Goal: Transaction & Acquisition: Book appointment/travel/reservation

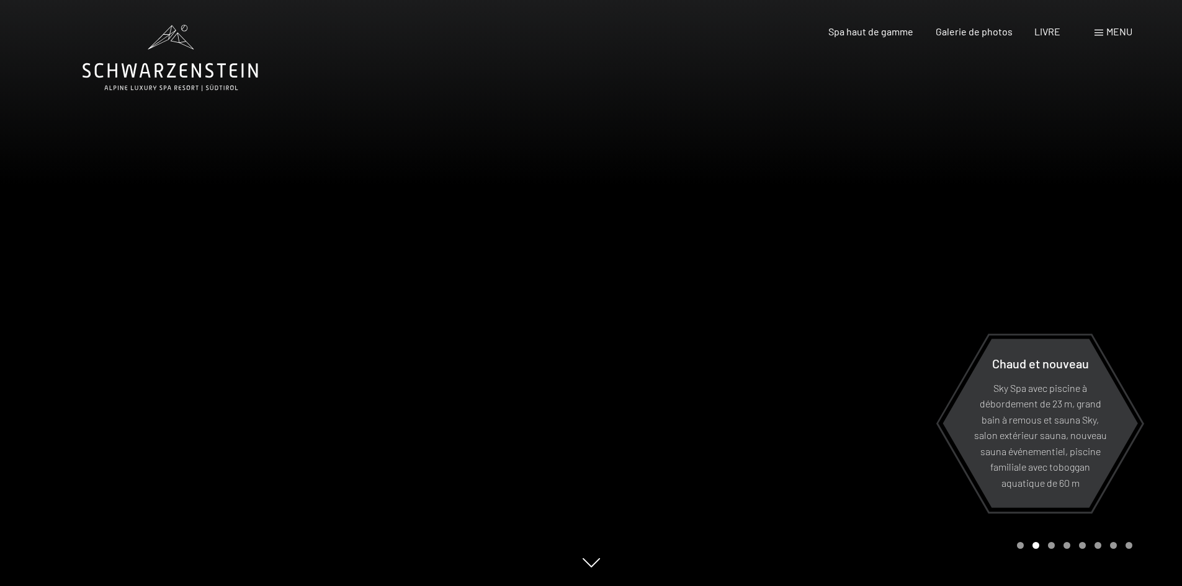
click at [1113, 35] on font "menu" at bounding box center [1119, 31] width 26 height 12
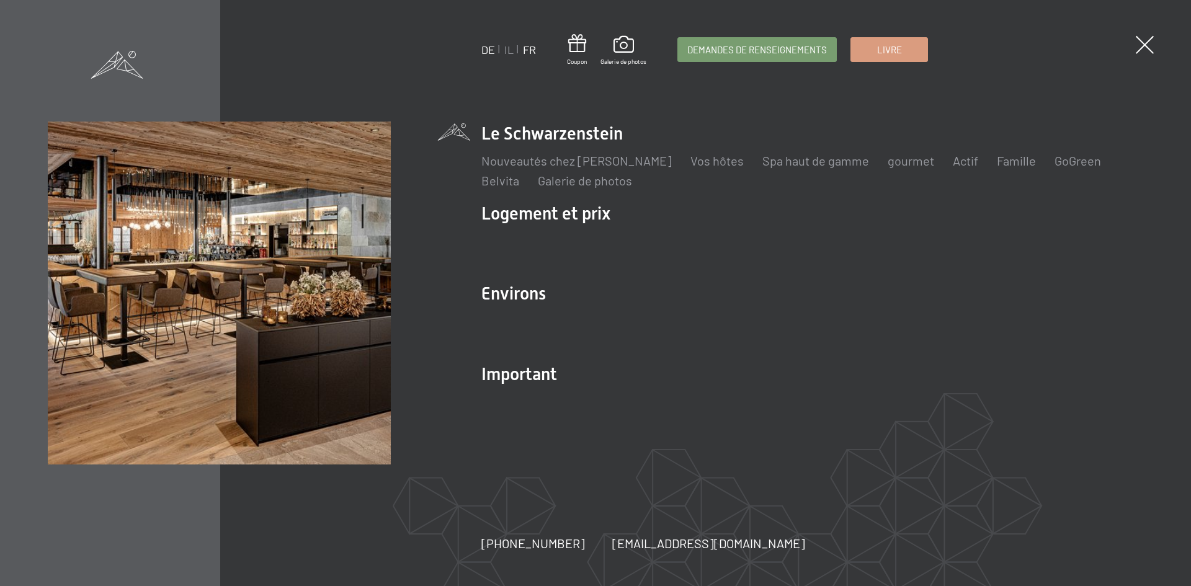
click at [532, 49] on font "FR" at bounding box center [529, 50] width 13 height 14
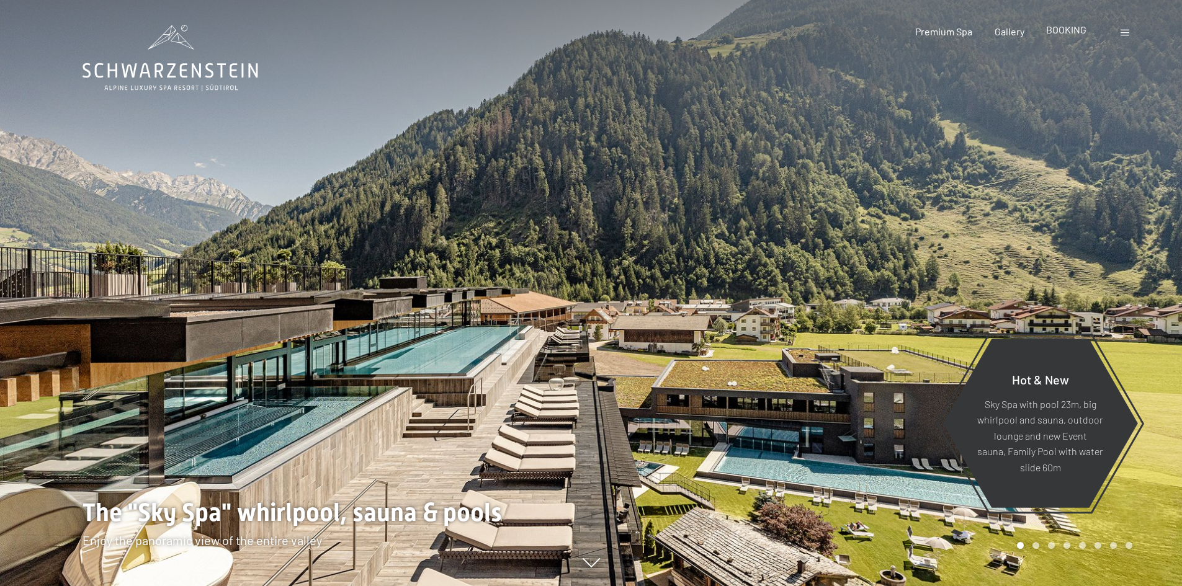
click at [1064, 32] on span "BOOKING" at bounding box center [1066, 30] width 40 height 12
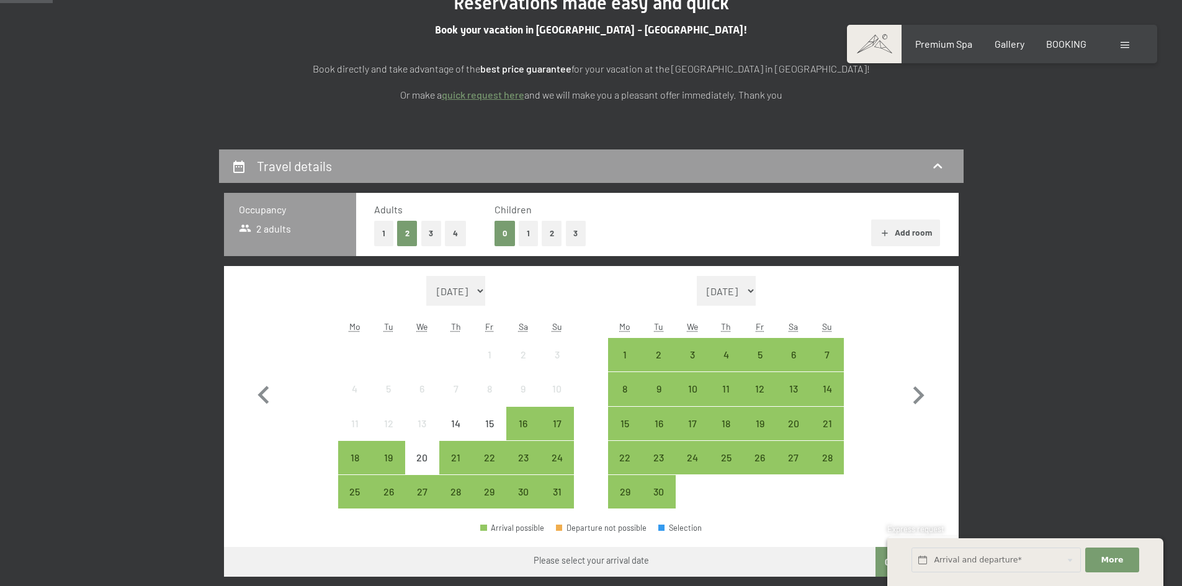
scroll to position [186, 0]
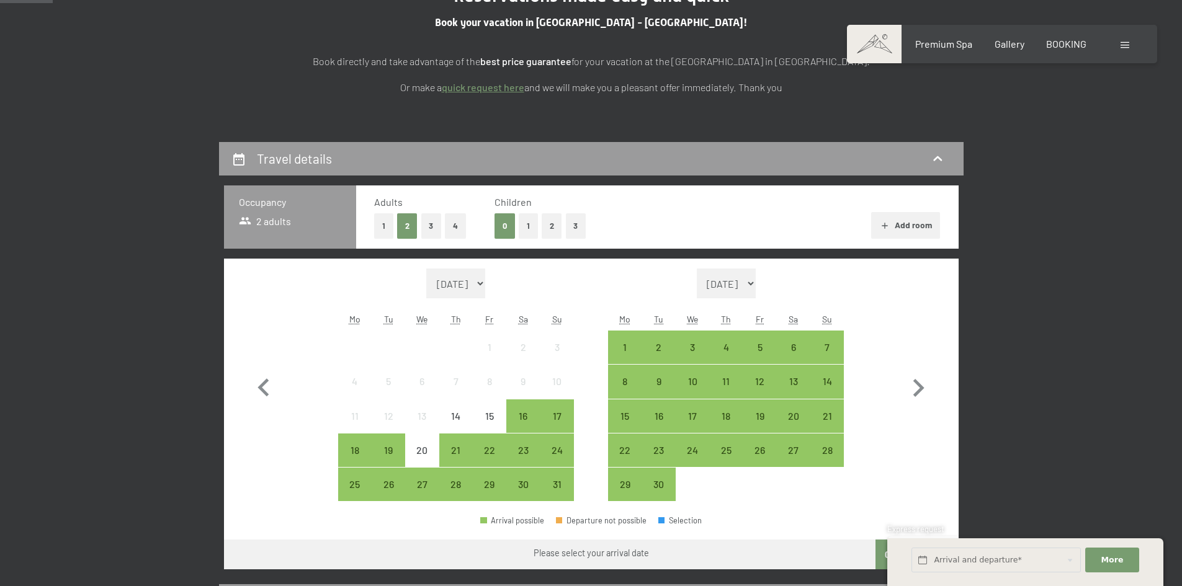
click at [532, 220] on button "1" at bounding box center [528, 225] width 19 height 25
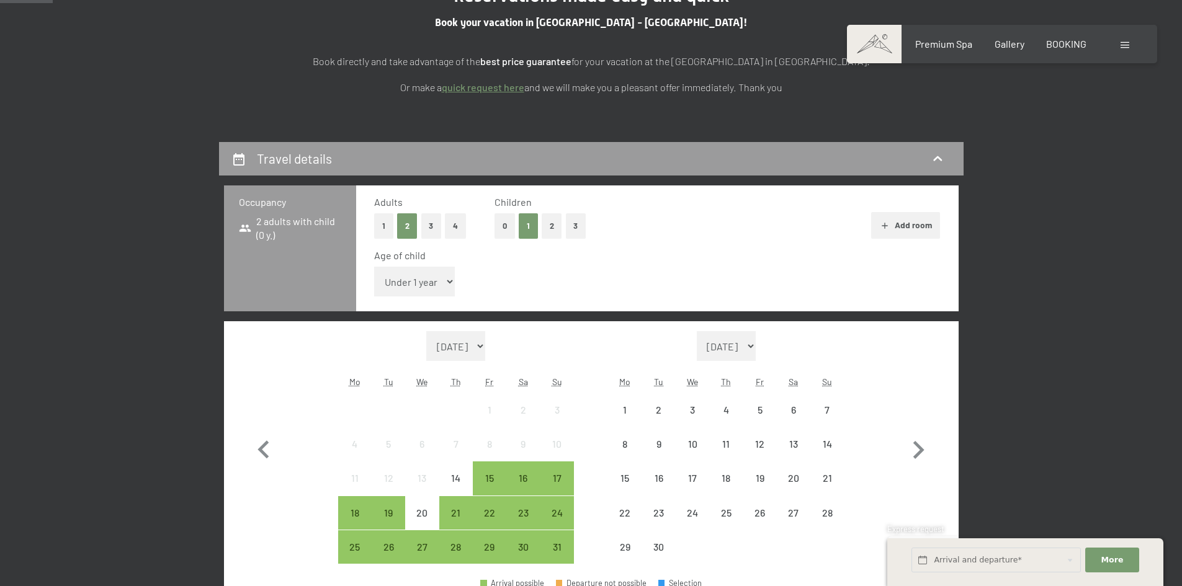
click at [405, 279] on select "Under 1 year 1 year 2 years 3 years 4 years 5 years 6 years 7 years 8 years 9 y…" at bounding box center [414, 282] width 81 height 30
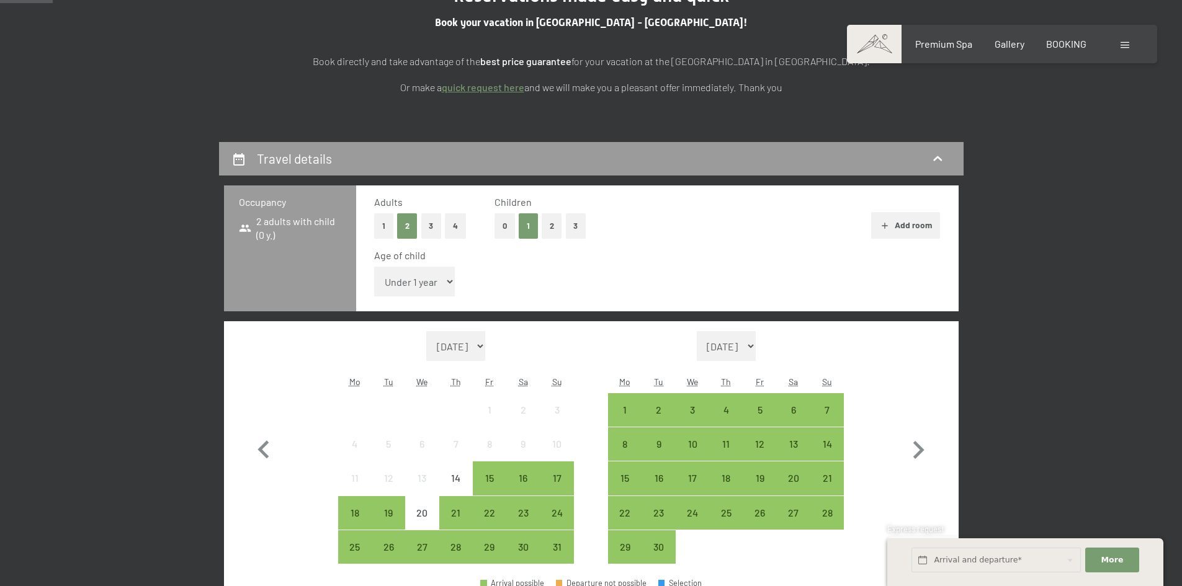
select select "13"
click at [374, 267] on select "Under 1 year 1 year 2 years 3 years 4 years 5 years 6 years 7 years 8 years 9 y…" at bounding box center [414, 282] width 81 height 30
click at [911, 446] on icon "button" at bounding box center [918, 451] width 36 height 36
select select "2025-09-01"
select select "2025-10-01"
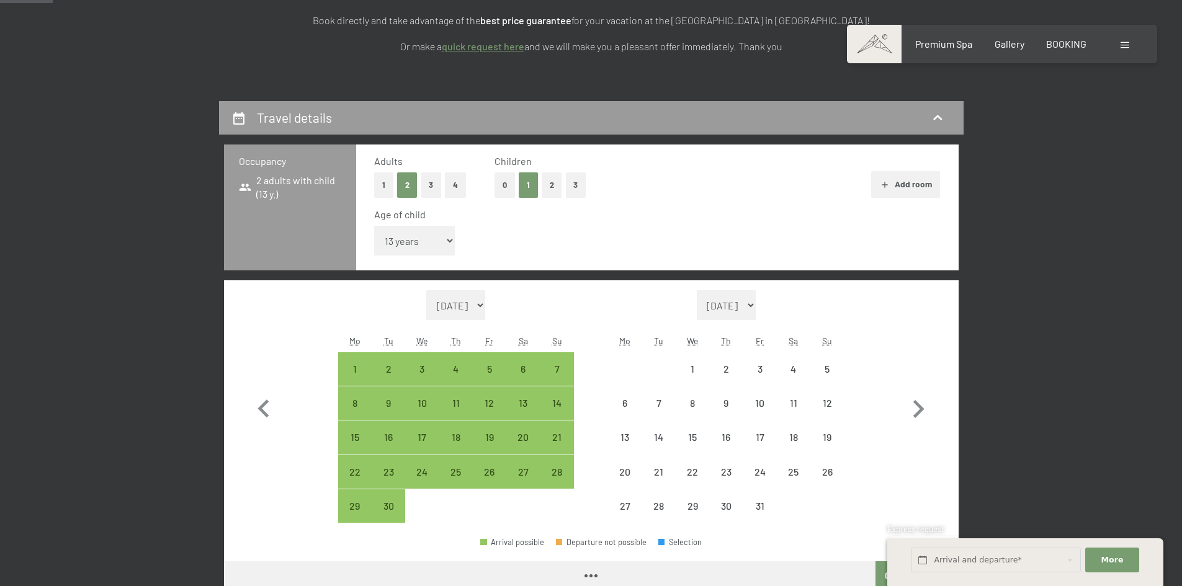
select select "2025-09-01"
select select "2025-10-01"
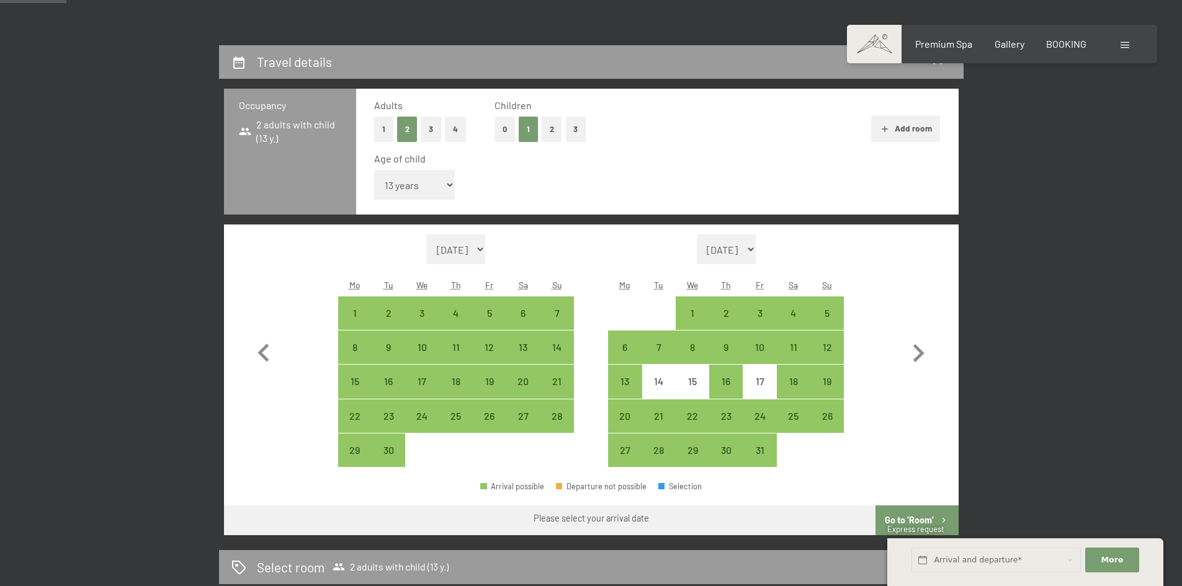
scroll to position [310, 0]
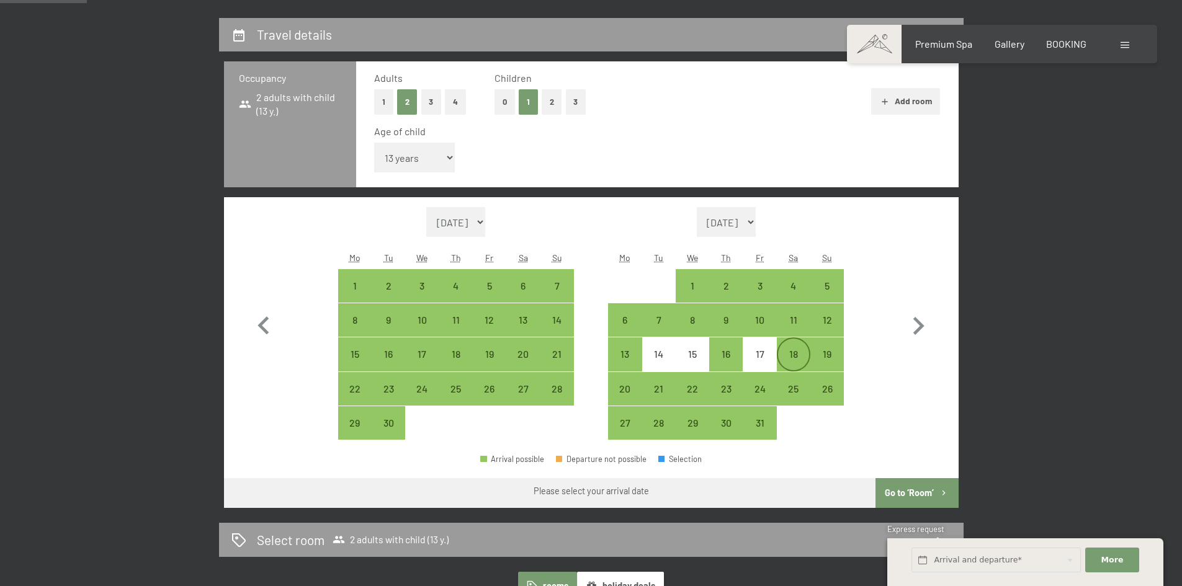
click at [799, 353] on div "18" at bounding box center [793, 364] width 31 height 31
select select "2025-09-01"
select select "2025-10-01"
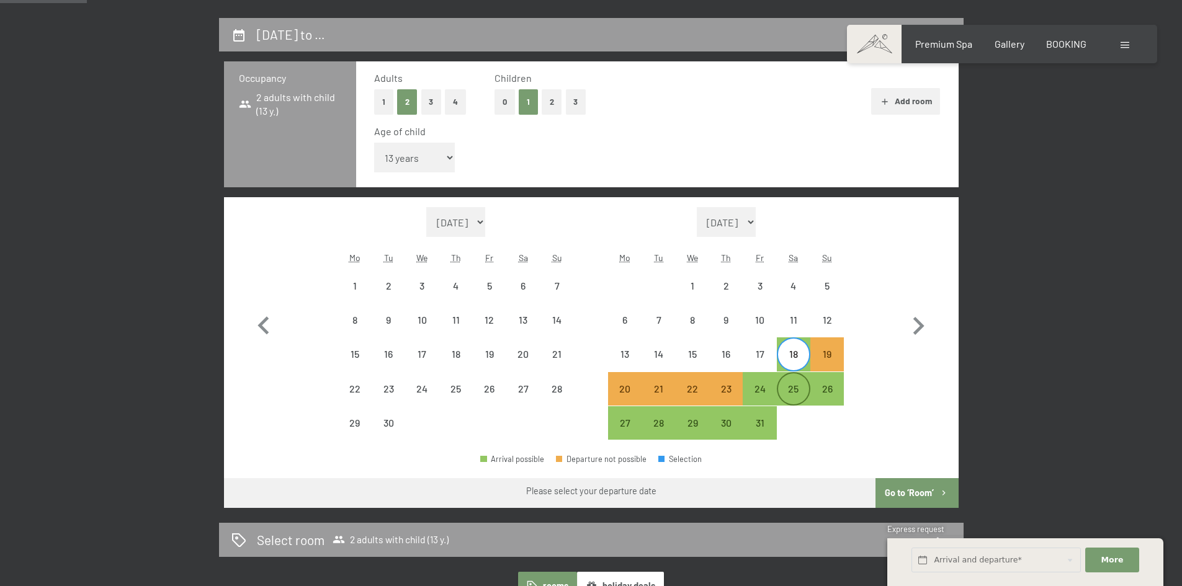
click at [794, 387] on div "25" at bounding box center [793, 399] width 31 height 31
select select "2025-09-01"
select select "2025-10-01"
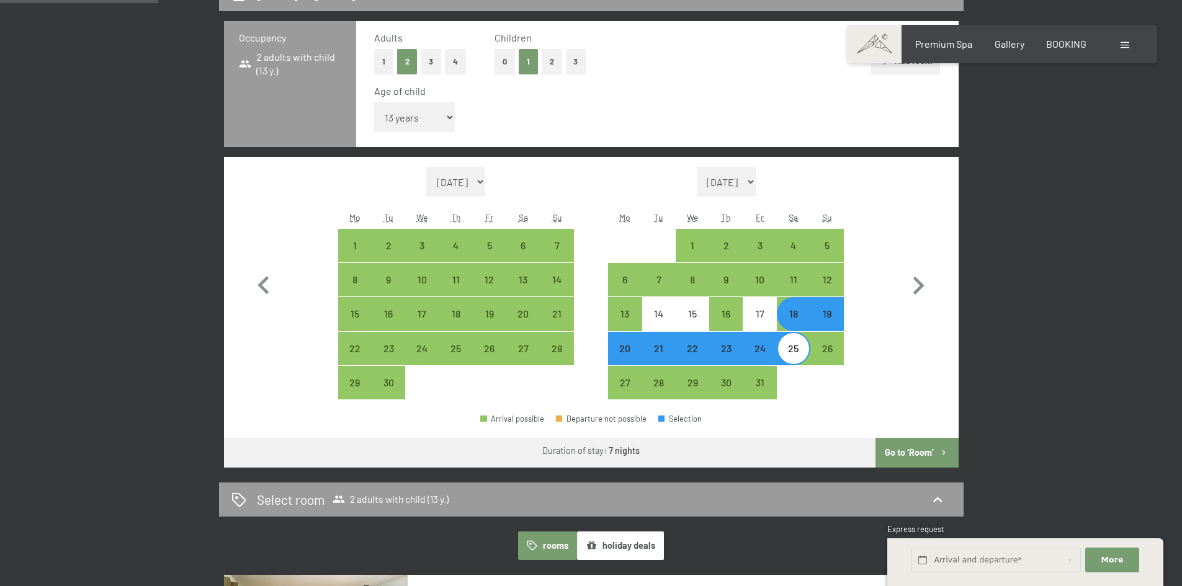
scroll to position [372, 0]
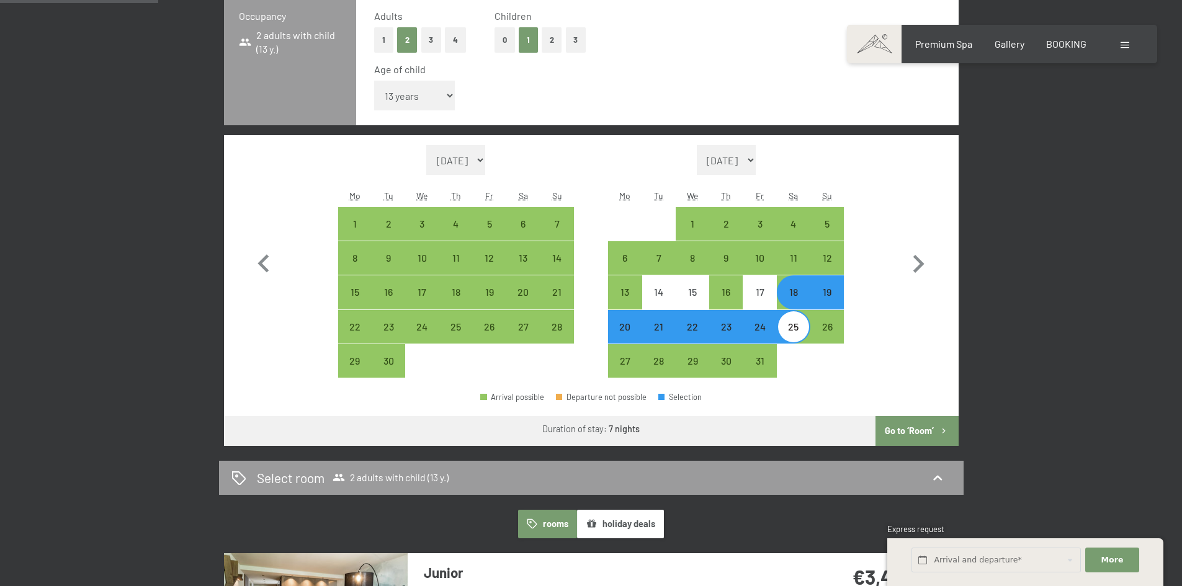
click at [906, 428] on button "Go to ‘Room’" at bounding box center [917, 431] width 83 height 30
select select "2025-09-01"
select select "2025-10-01"
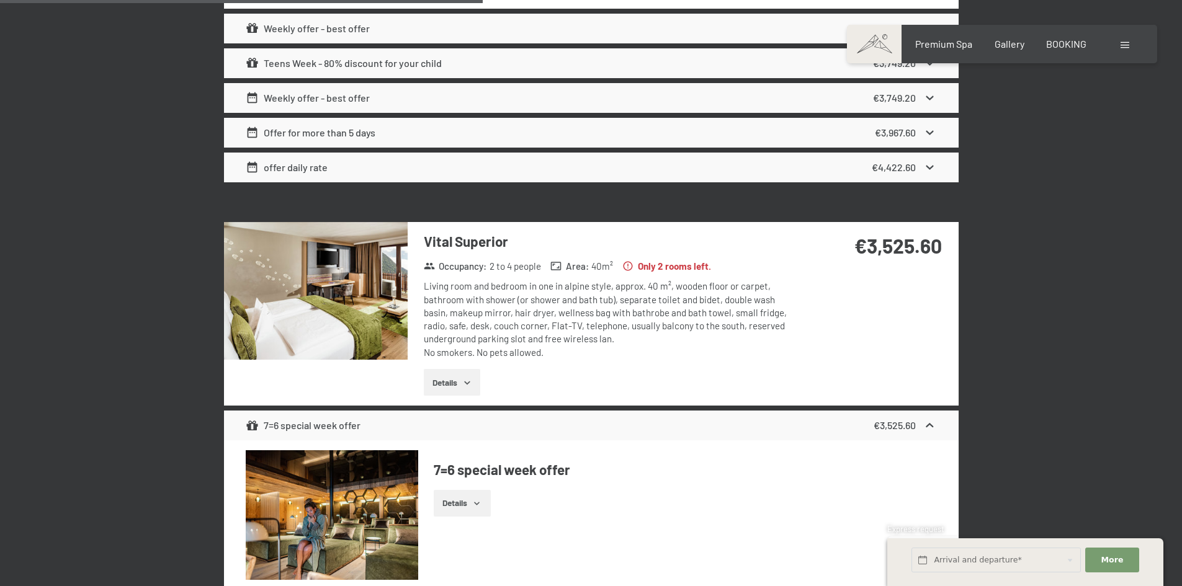
scroll to position [949, 0]
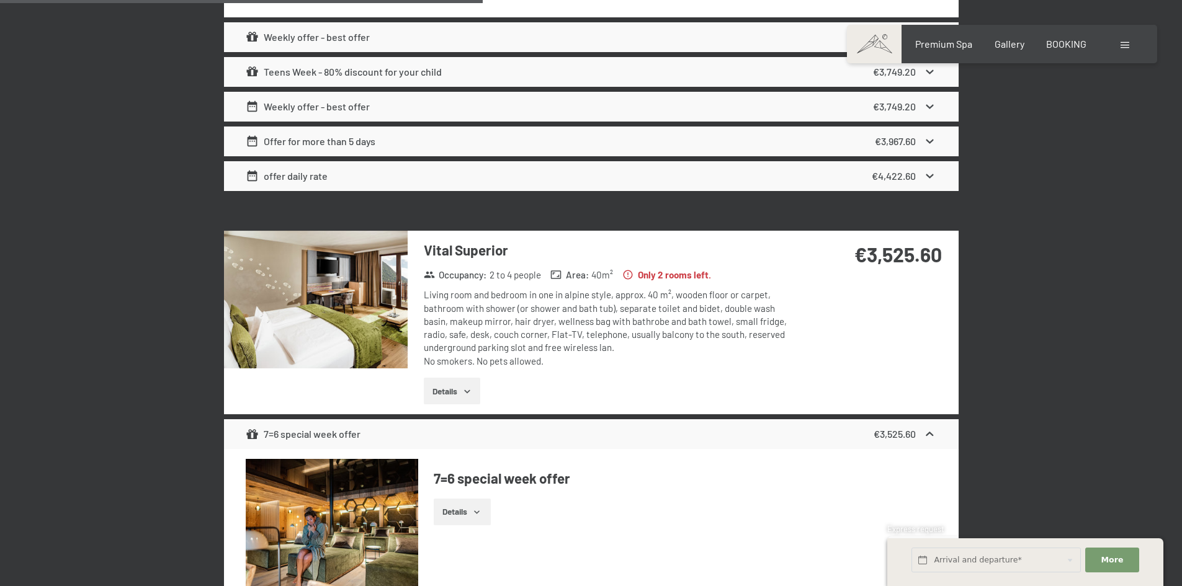
click at [320, 318] on img at bounding box center [316, 300] width 184 height 138
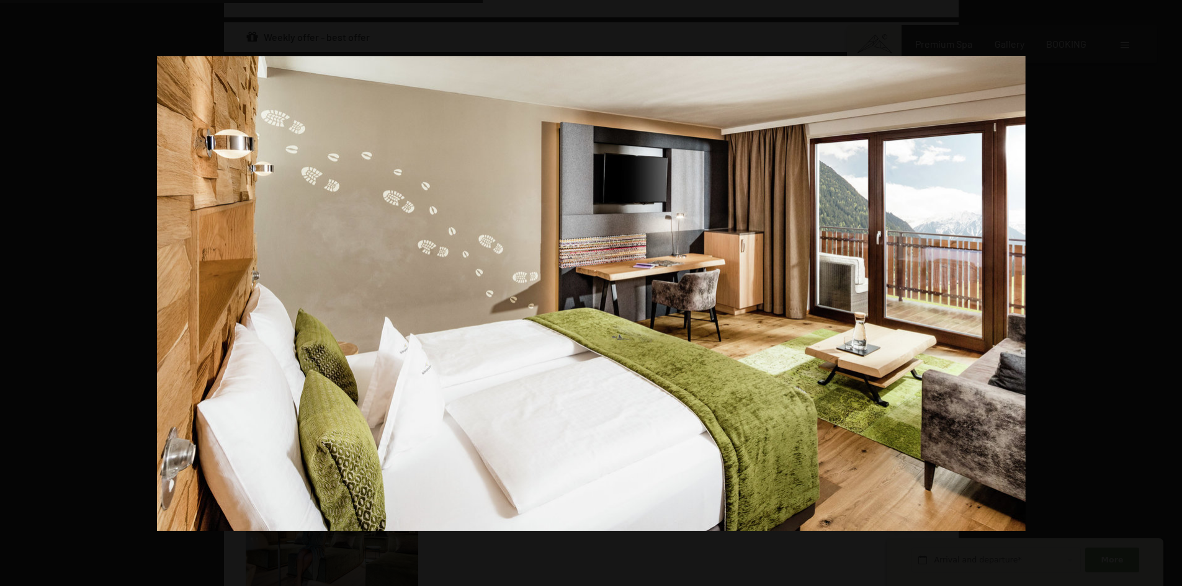
click at [1167, 289] on button "button" at bounding box center [1160, 293] width 43 height 62
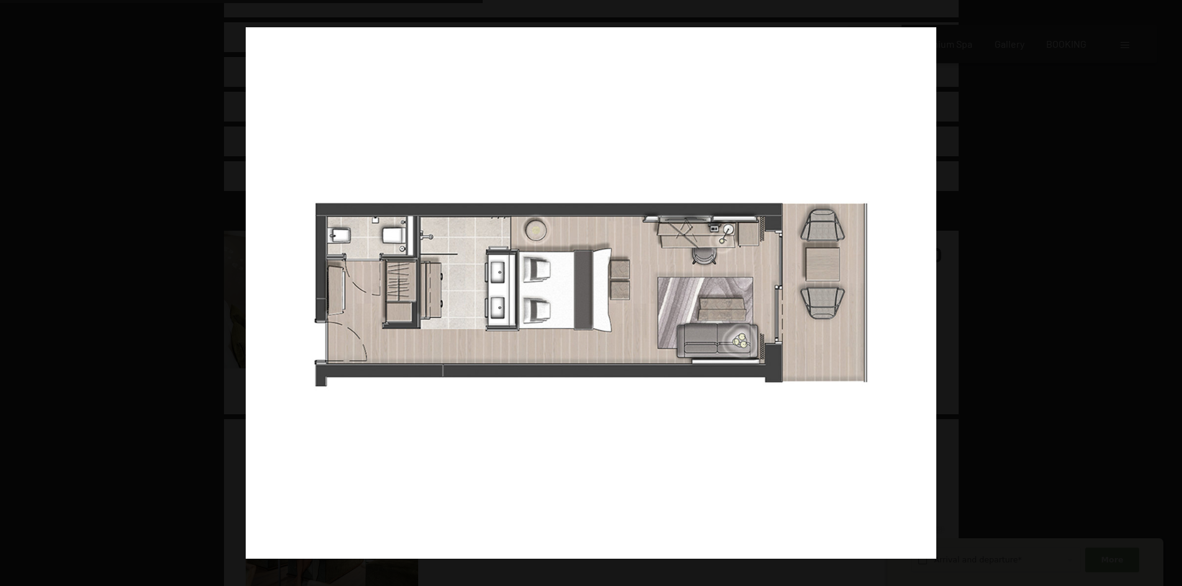
click at [1167, 289] on button "button" at bounding box center [1160, 293] width 43 height 62
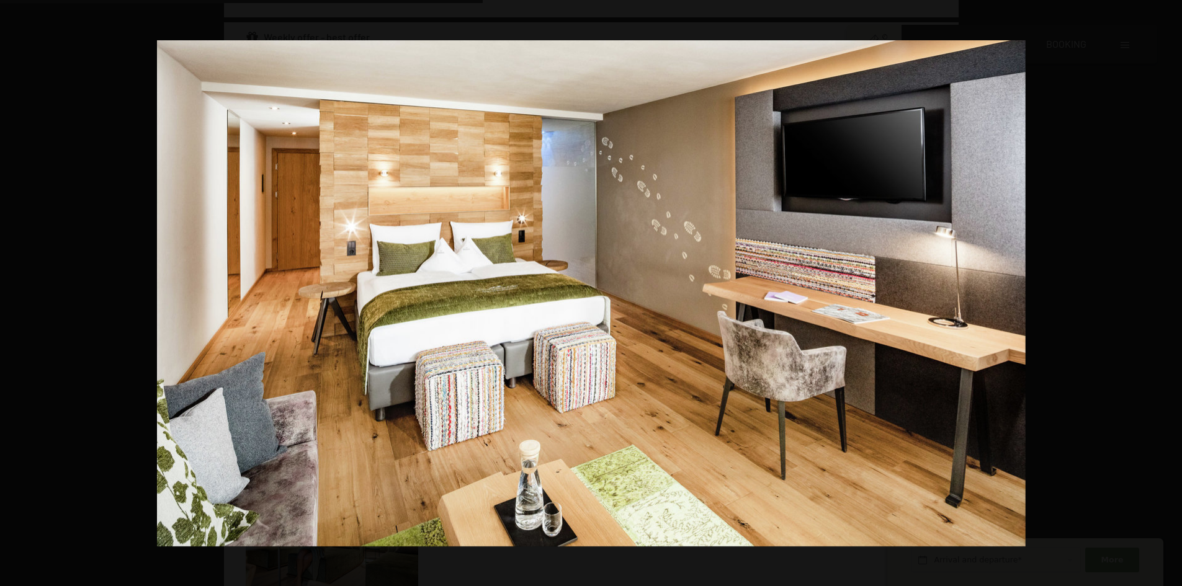
click at [1167, 289] on button "button" at bounding box center [1160, 293] width 43 height 62
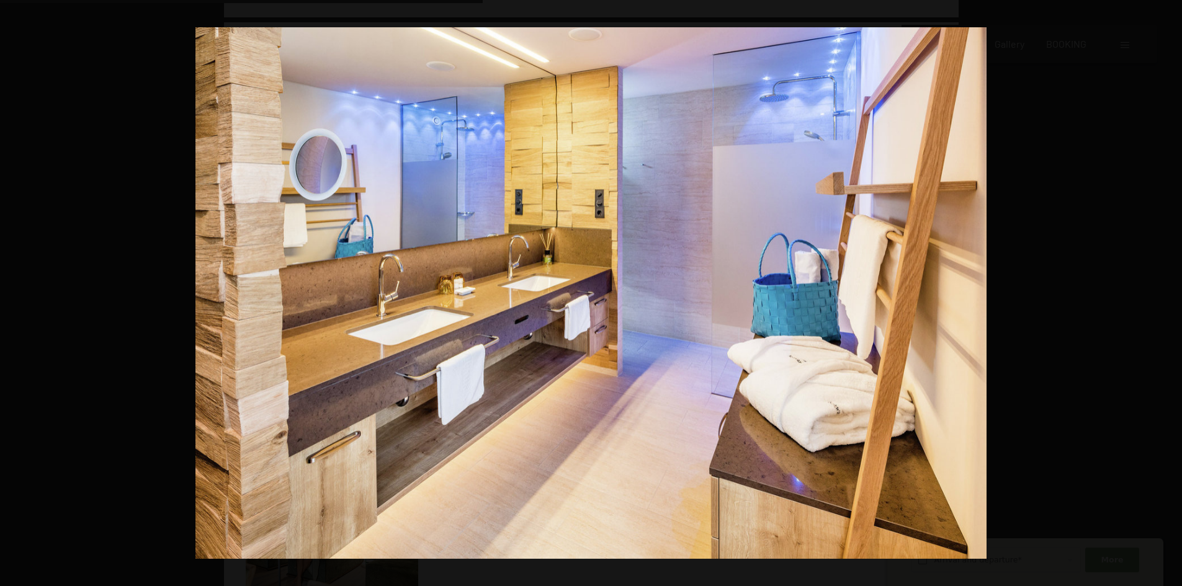
click at [1167, 289] on button "button" at bounding box center [1160, 293] width 43 height 62
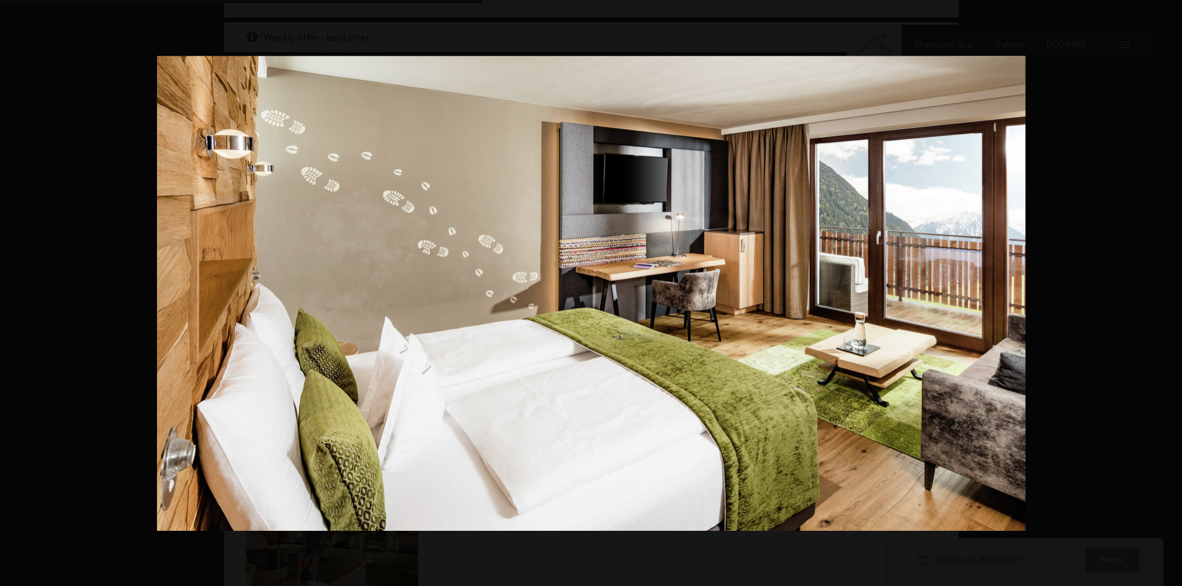
click at [1167, 289] on button "button" at bounding box center [1160, 293] width 43 height 62
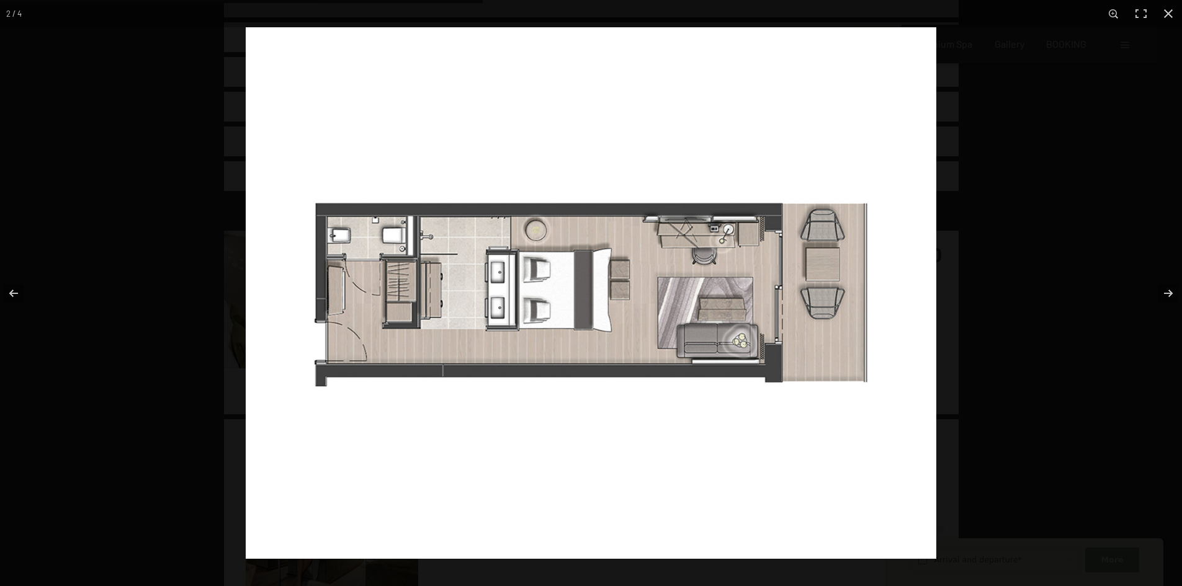
click at [11, 22] on div "2 / 4" at bounding box center [14, 13] width 28 height 27
click at [1173, 11] on button "button" at bounding box center [1168, 13] width 27 height 27
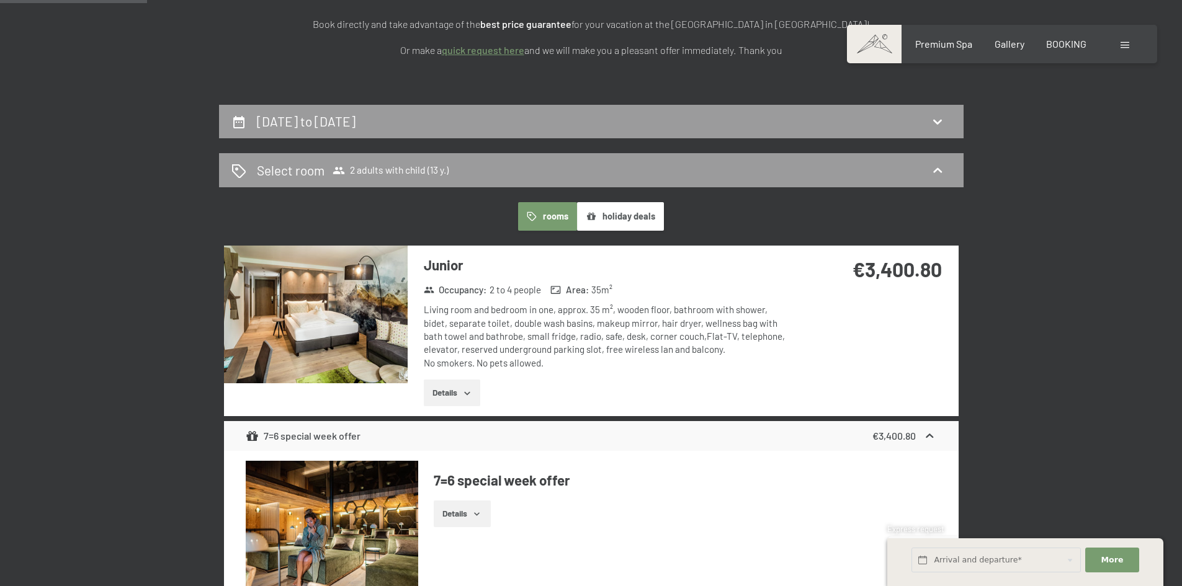
scroll to position [204, 0]
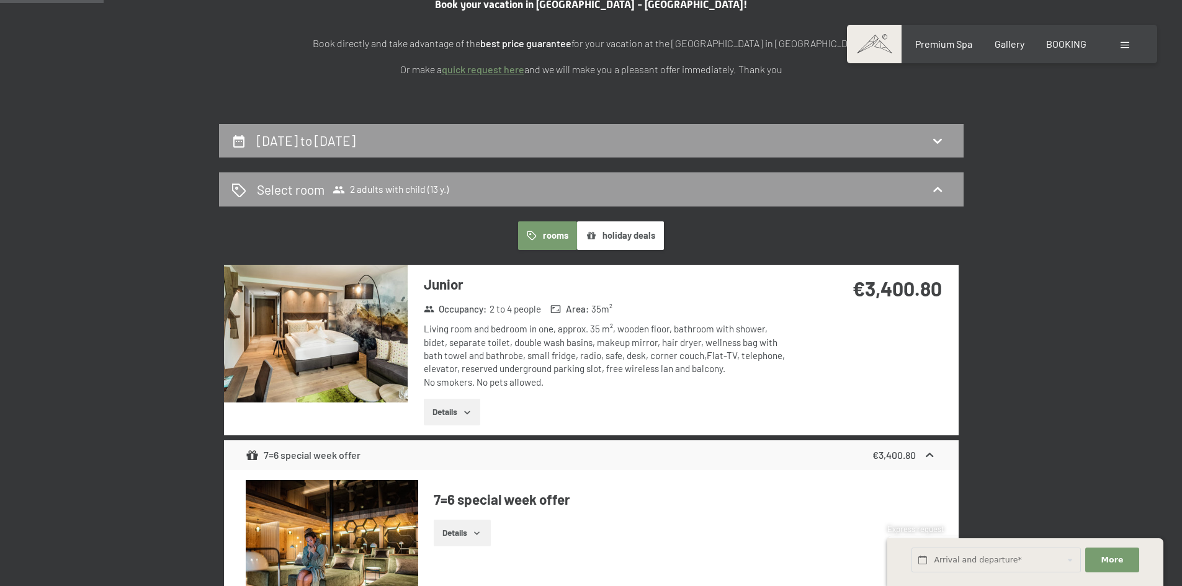
click at [542, 235] on button "rooms" at bounding box center [547, 236] width 59 height 29
click at [462, 148] on div "18th October to 25th October 2025" at bounding box center [591, 141] width 720 height 18
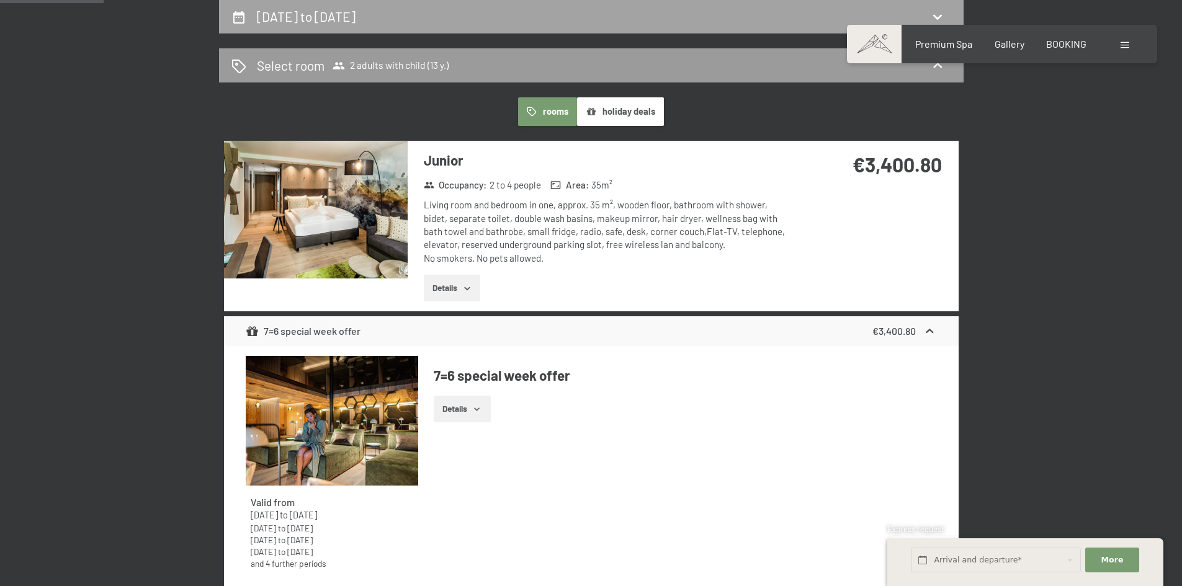
select select "13"
select select "2025-09-01"
select select "2025-10-01"
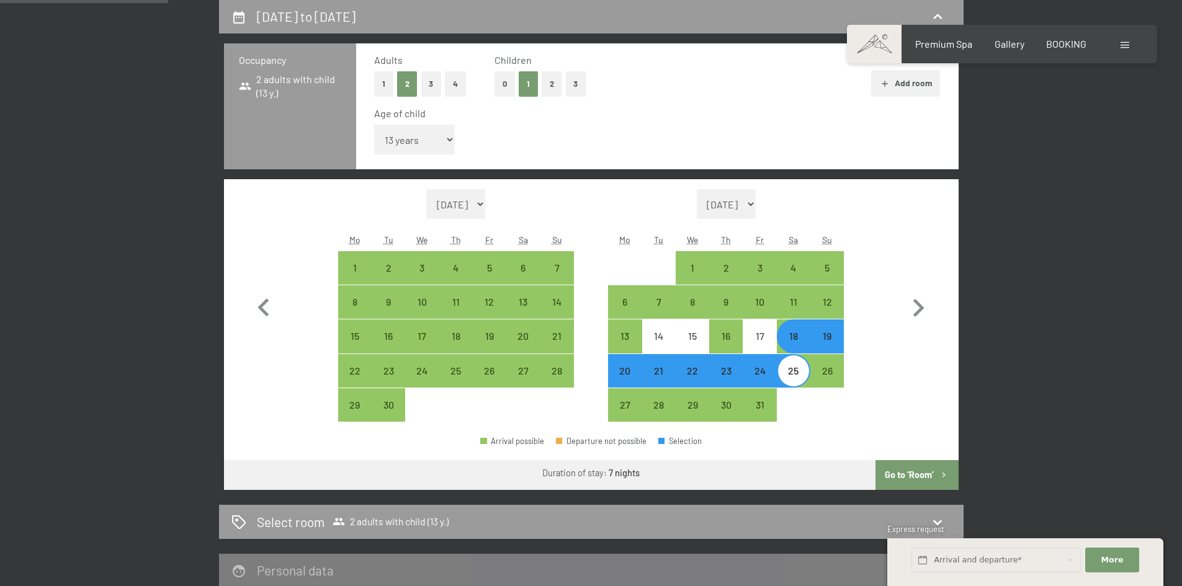
click at [835, 338] on div "19" at bounding box center [827, 346] width 31 height 31
select select "2025-09-01"
select select "2025-10-01"
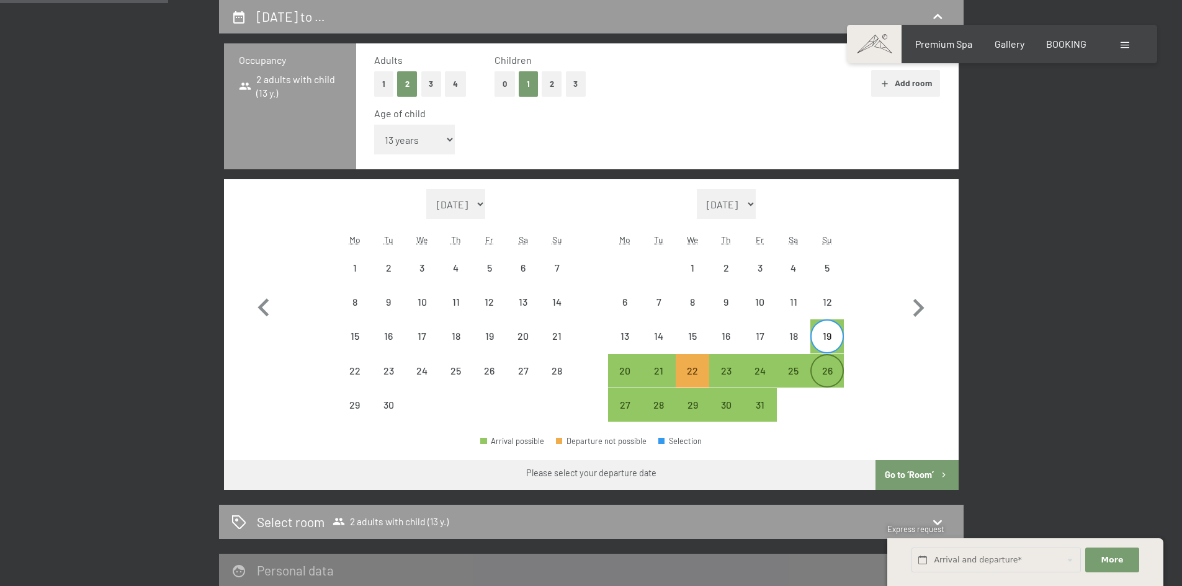
click at [834, 369] on div "26" at bounding box center [827, 381] width 31 height 31
select select "2025-09-01"
select select "2025-10-01"
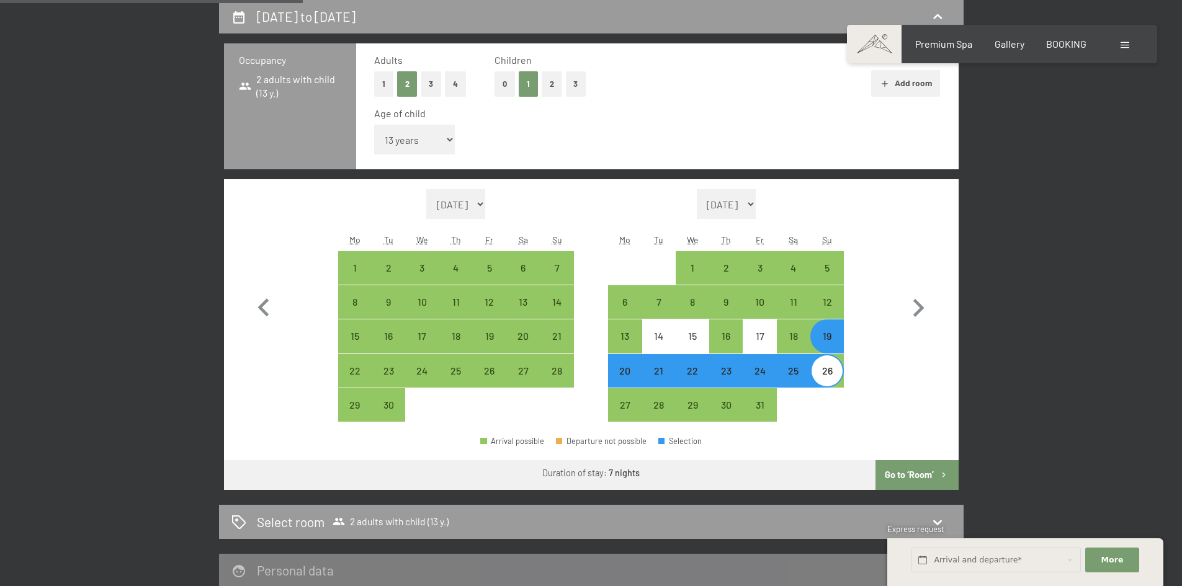
click at [920, 477] on button "Go to ‘Room’" at bounding box center [917, 475] width 83 height 30
select select "2025-09-01"
select select "2025-10-01"
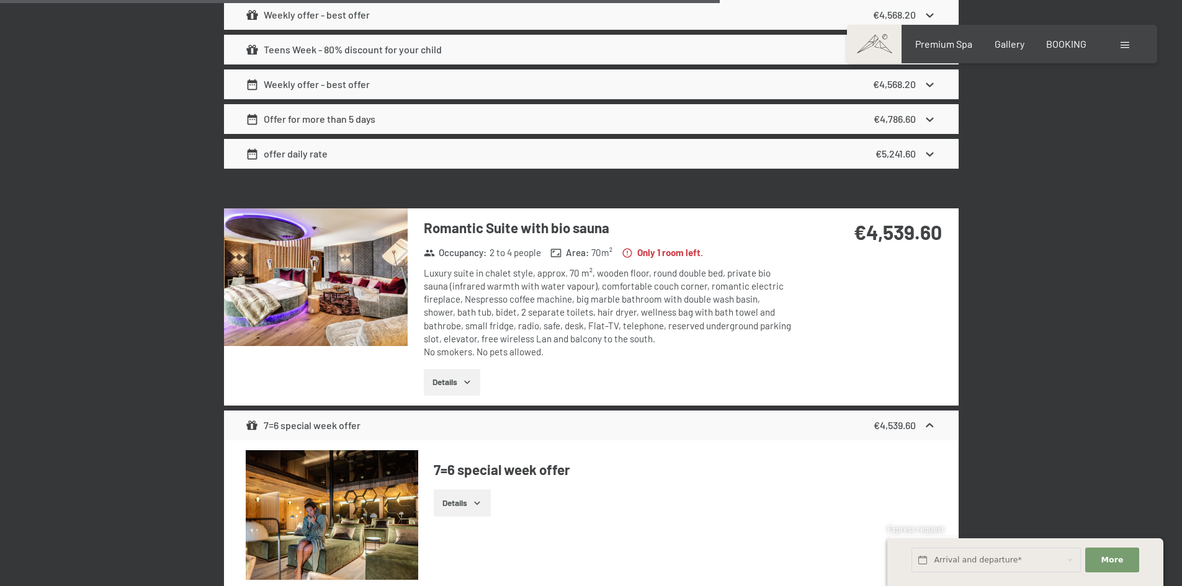
scroll to position [3183, 0]
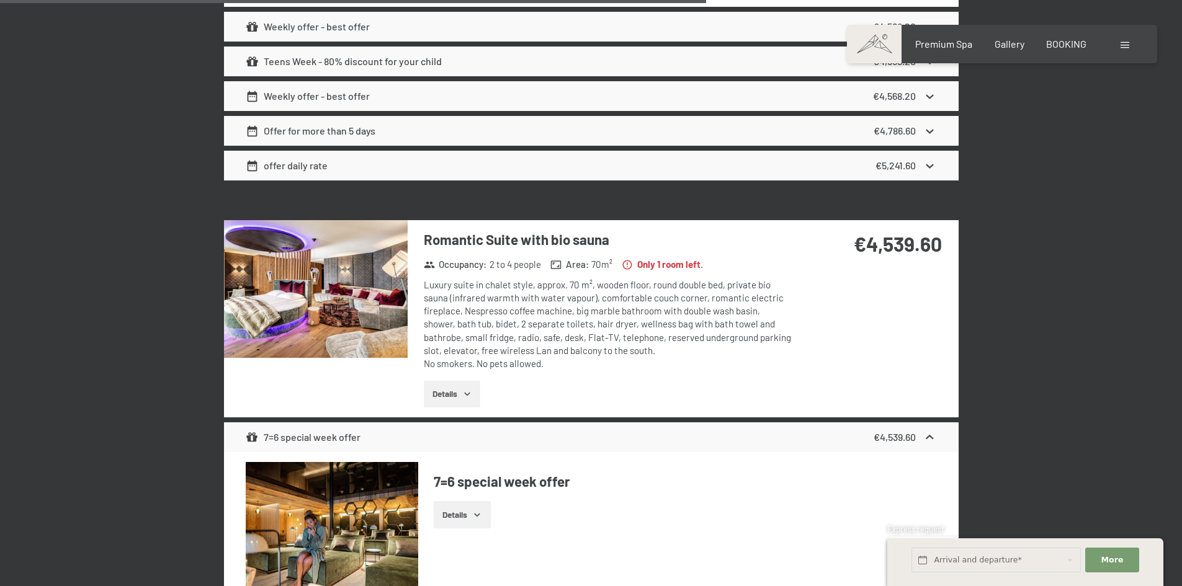
click at [365, 289] on img at bounding box center [316, 289] width 184 height 138
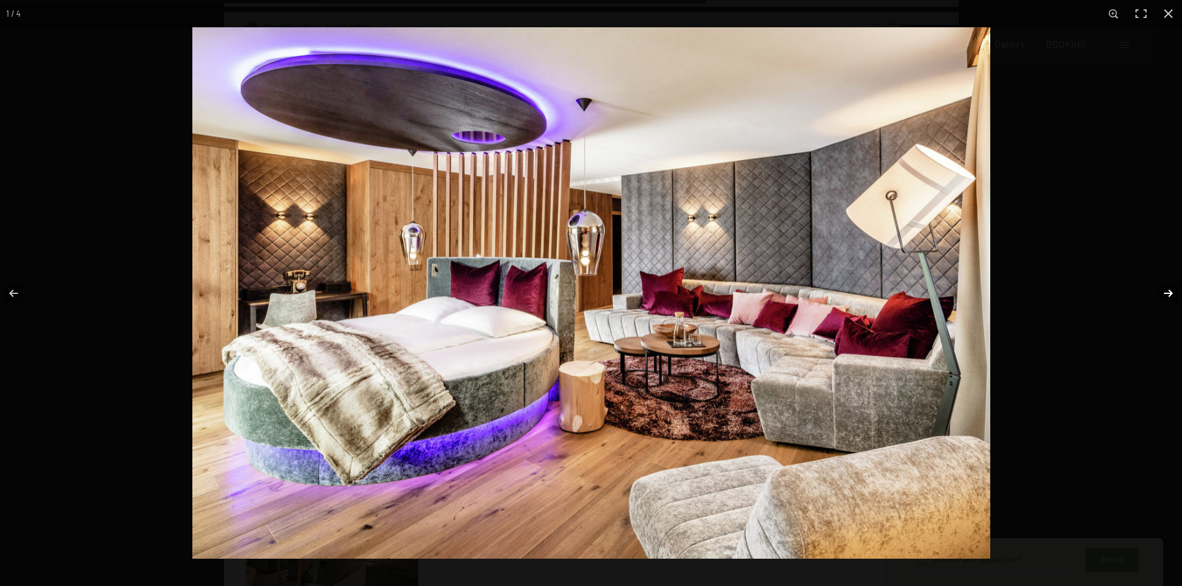
click at [1177, 297] on button "button" at bounding box center [1160, 293] width 43 height 62
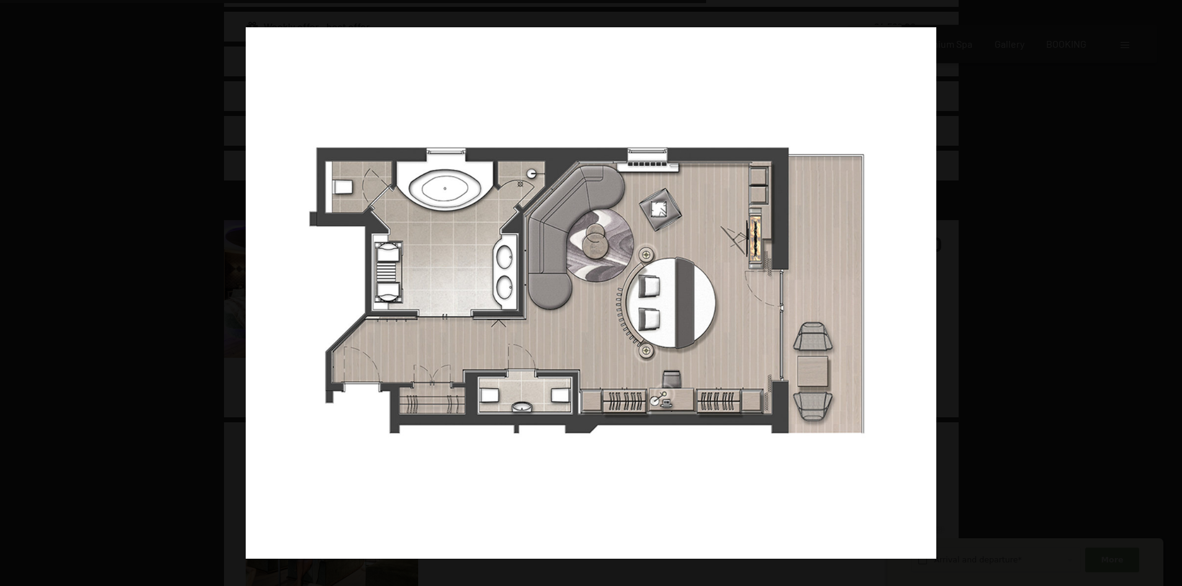
click at [1177, 297] on button "button" at bounding box center [1160, 293] width 43 height 62
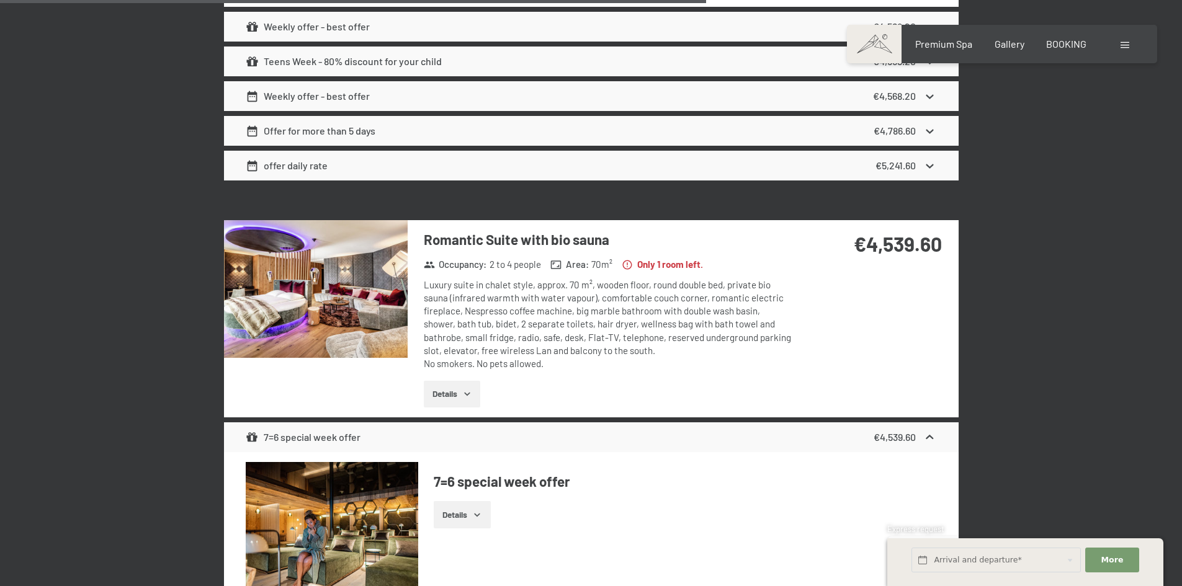
click at [0, 0] on button "button" at bounding box center [0, 0] width 0 height 0
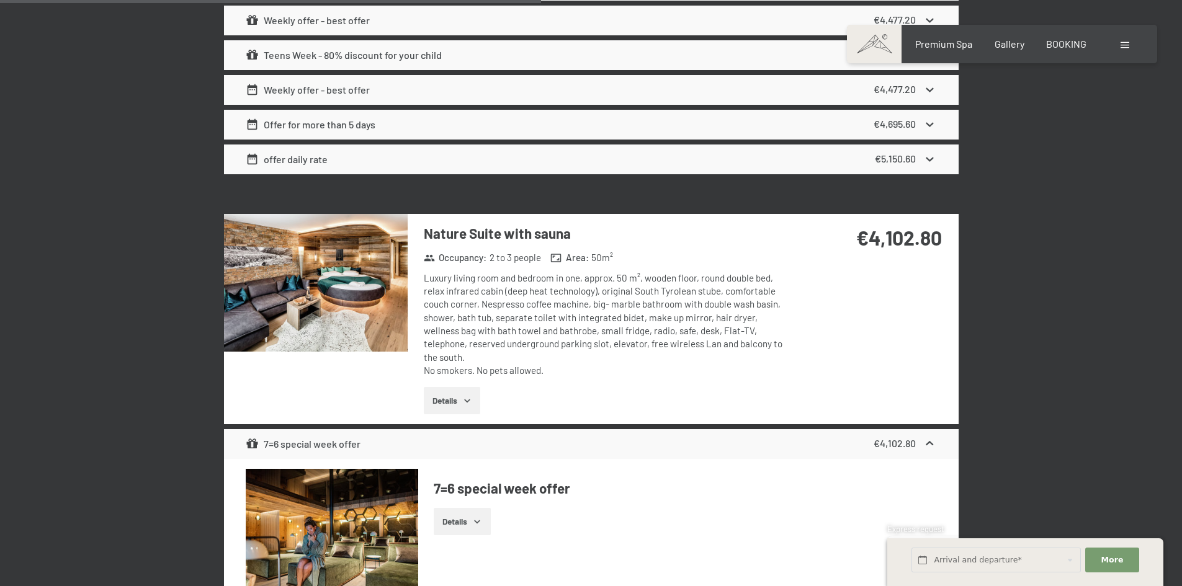
scroll to position [2438, 0]
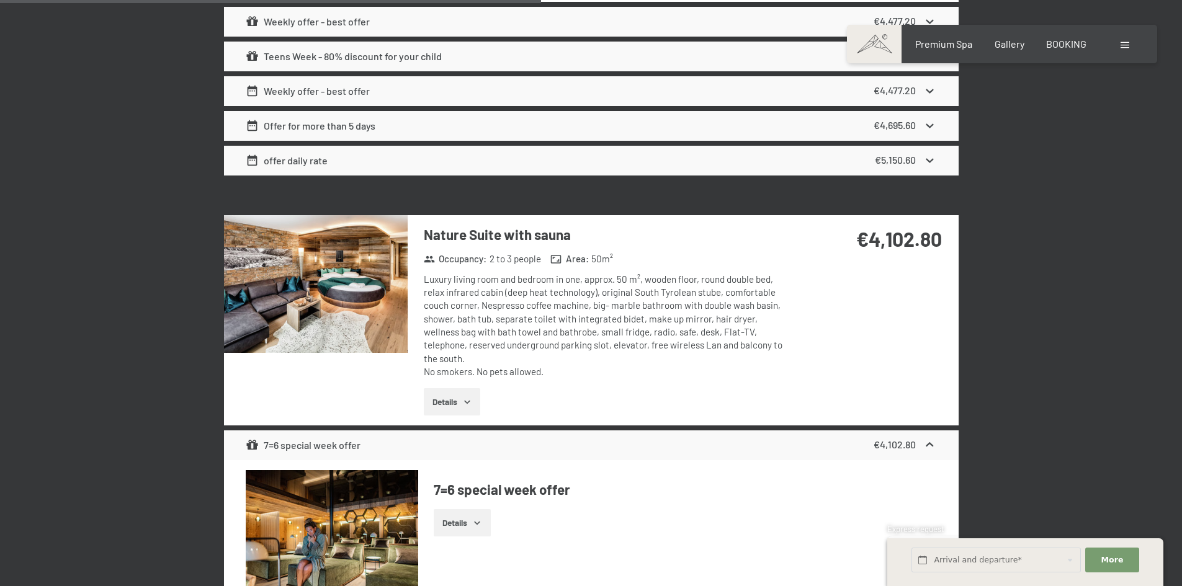
click at [356, 284] on img at bounding box center [316, 284] width 184 height 138
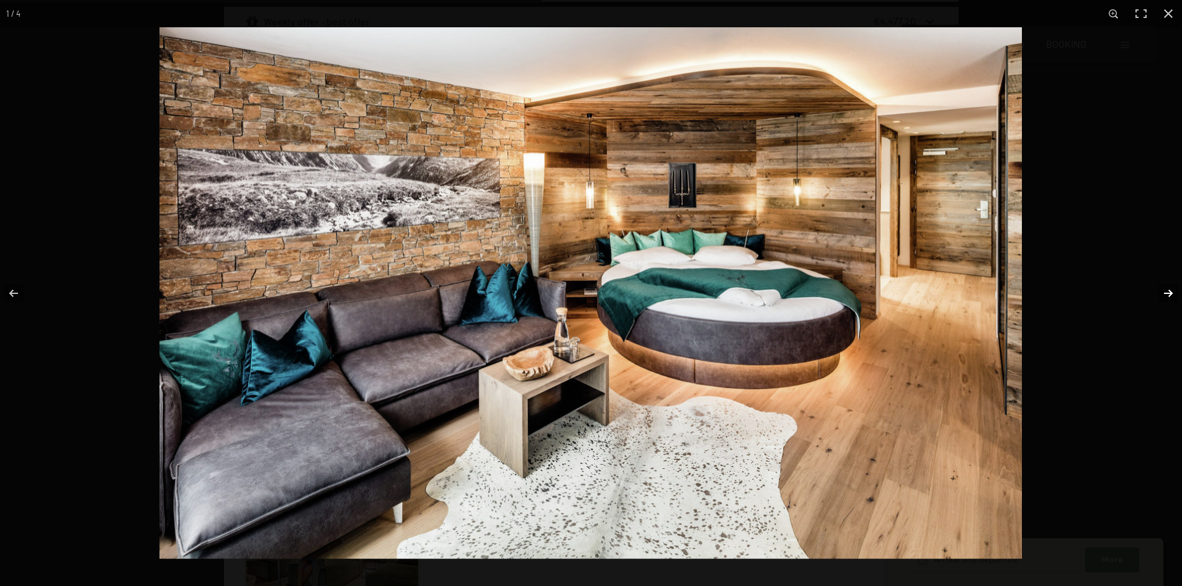
click at [1172, 298] on button "button" at bounding box center [1160, 293] width 43 height 62
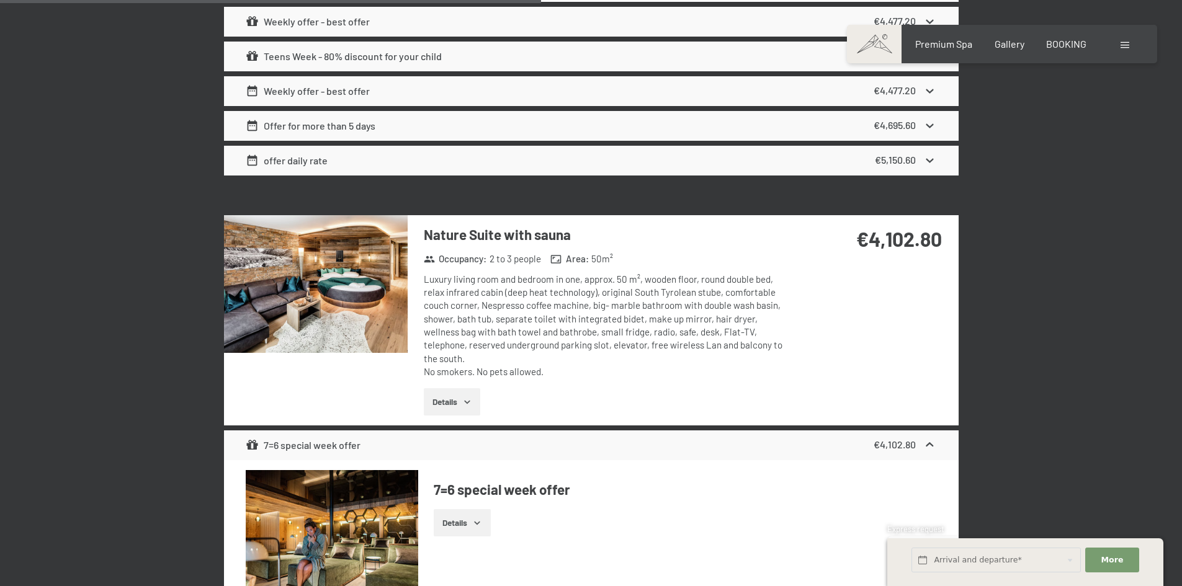
click at [0, 0] on div at bounding box center [0, 0] width 0 height 0
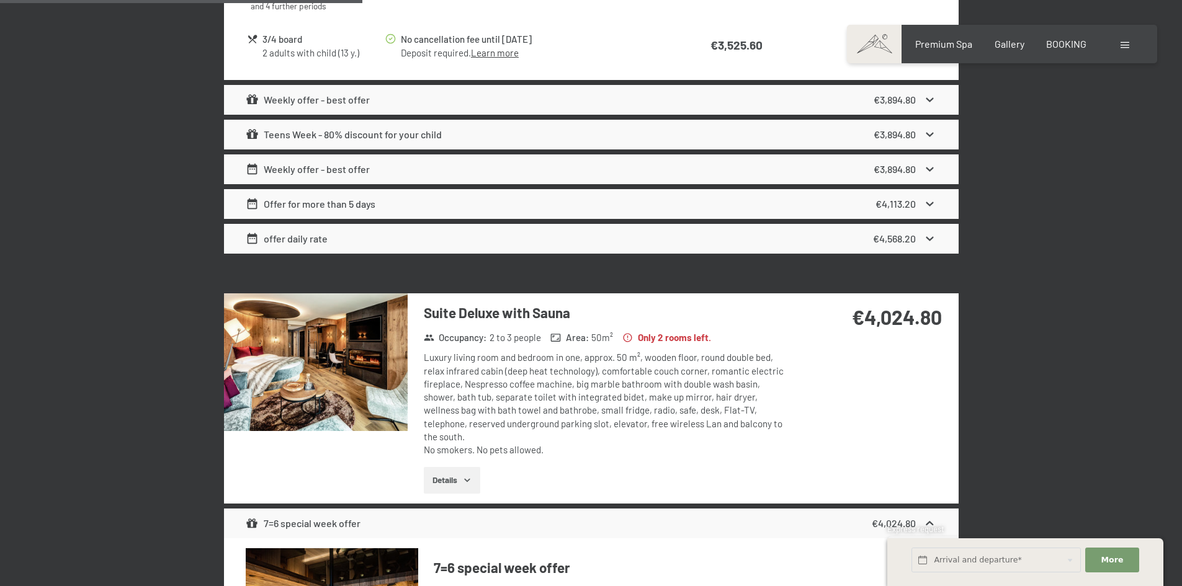
scroll to position [1631, 0]
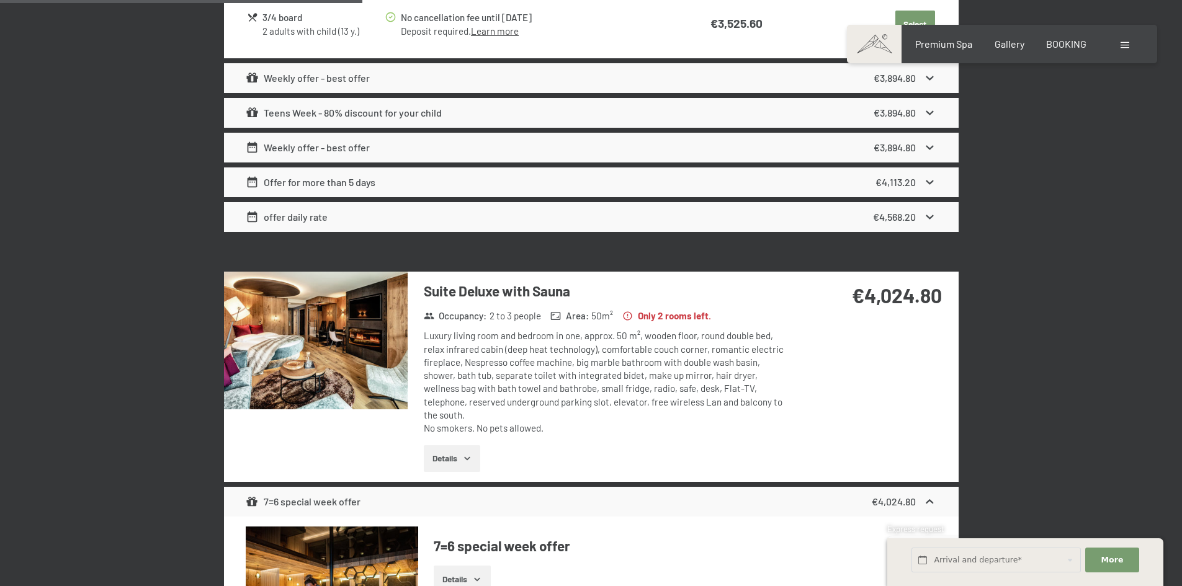
click at [364, 349] on img at bounding box center [316, 341] width 184 height 138
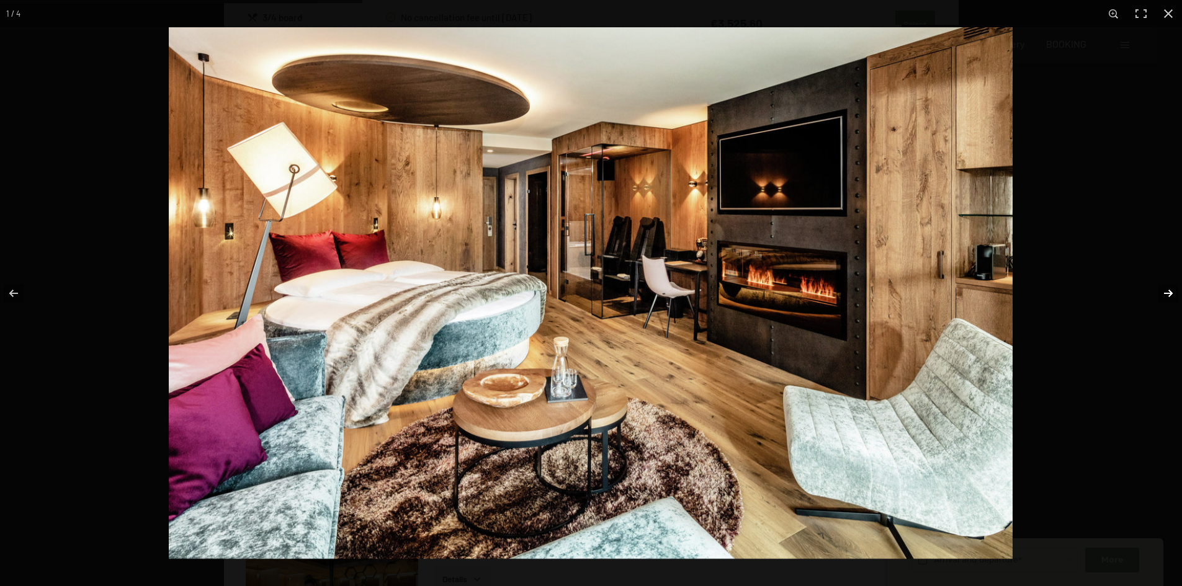
click at [1166, 291] on button "button" at bounding box center [1160, 293] width 43 height 62
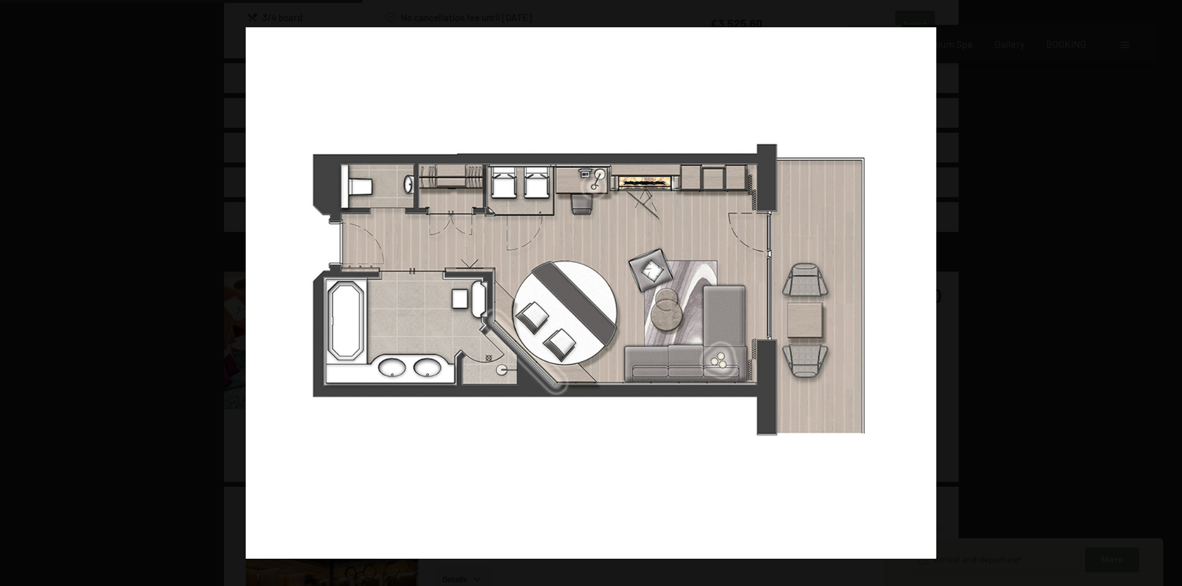
click at [1166, 291] on button "button" at bounding box center [1160, 293] width 43 height 62
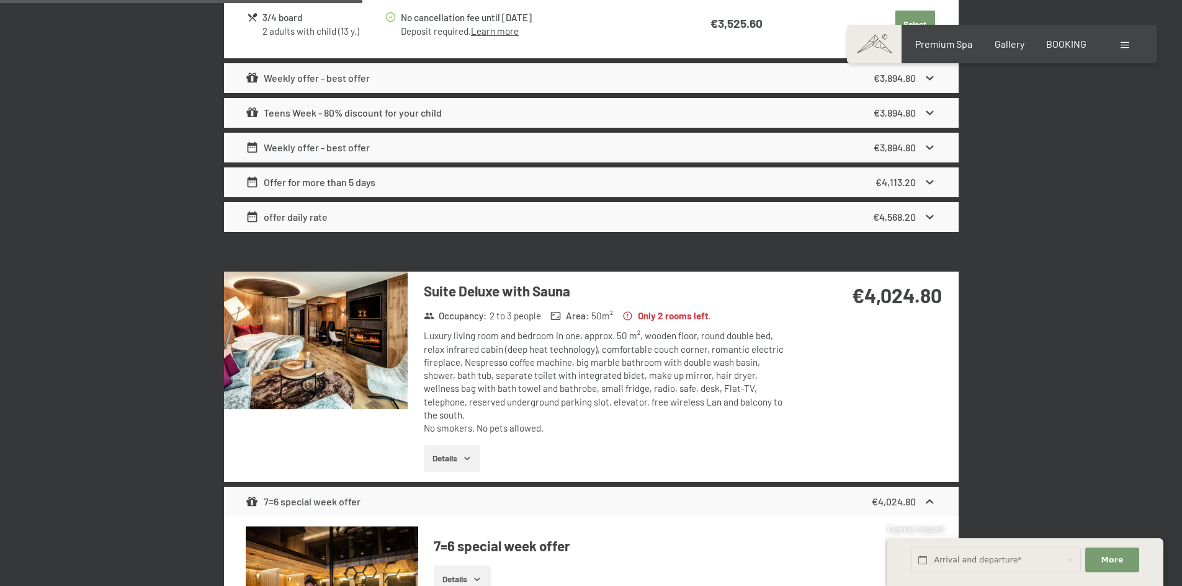
click at [0, 0] on button "button" at bounding box center [0, 0] width 0 height 0
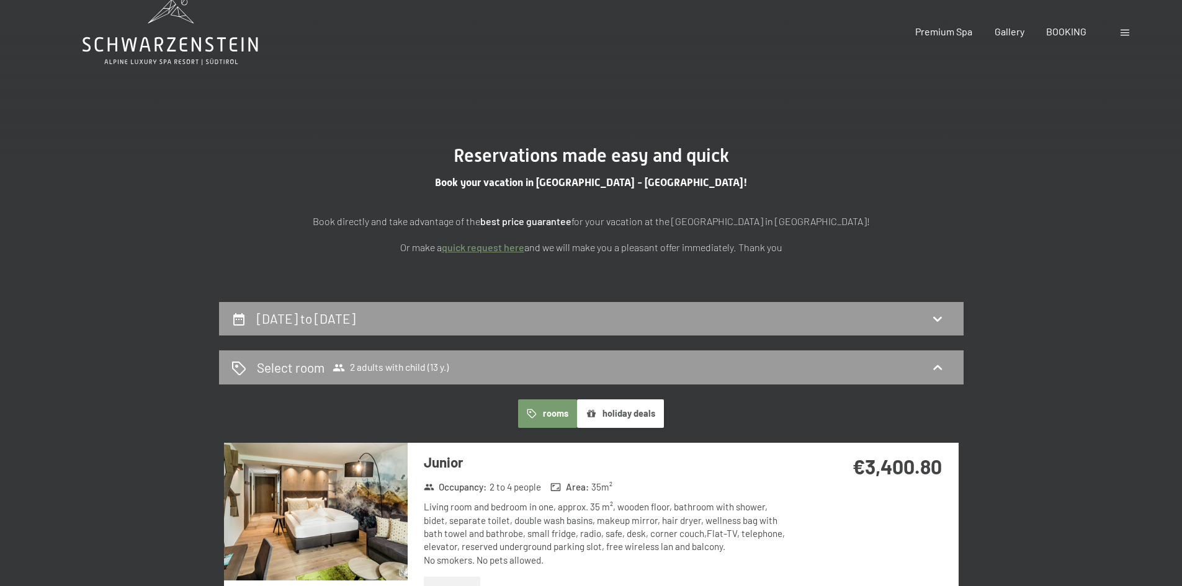
scroll to position [0, 0]
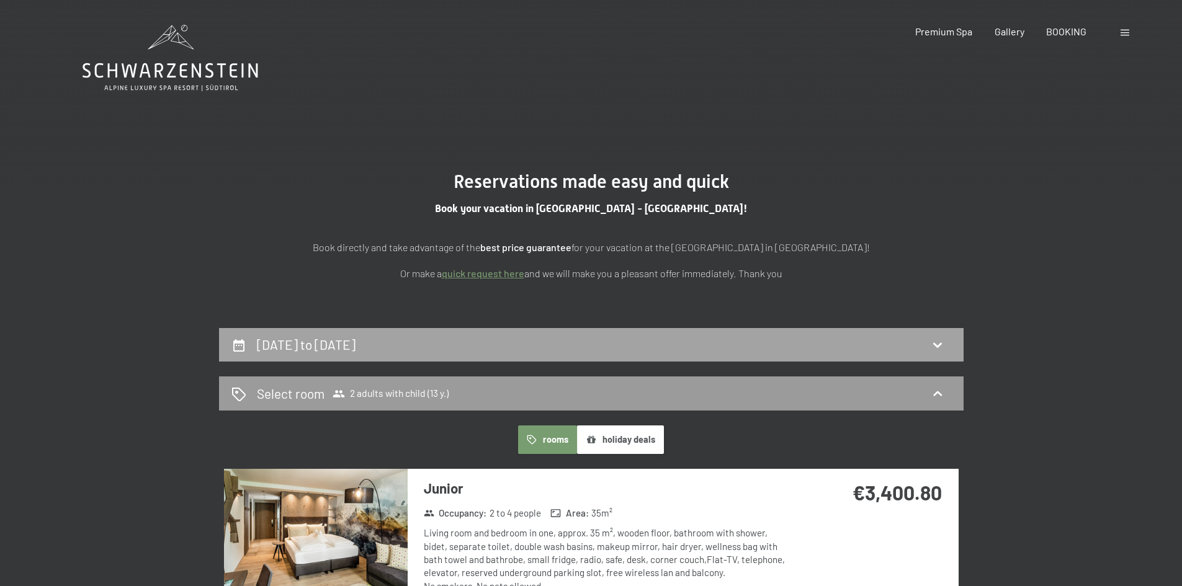
click at [744, 345] on div "19th October to 26th October 2025" at bounding box center [591, 345] width 720 height 18
select select "13"
select select "2025-09-01"
select select "2025-10-01"
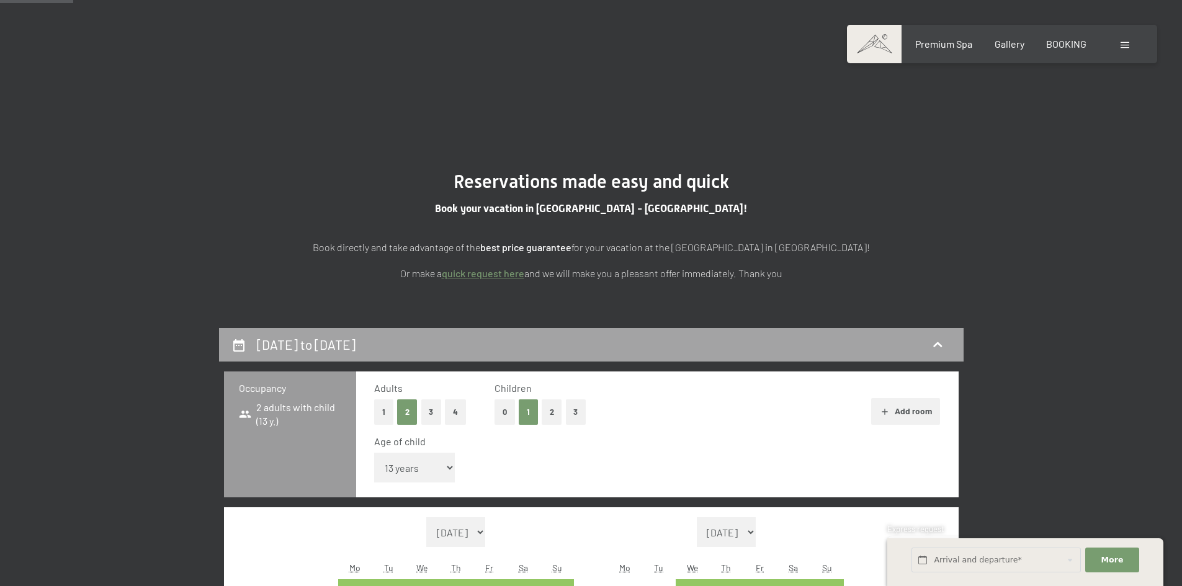
scroll to position [328, 0]
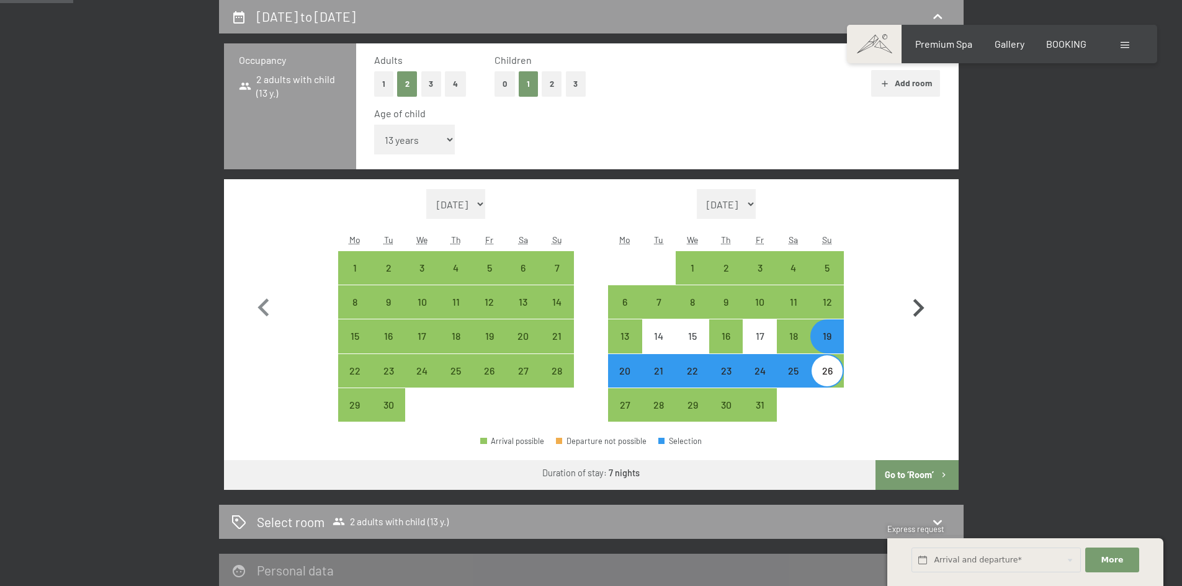
click at [921, 308] on icon "button" at bounding box center [918, 308] width 11 height 18
select select "2025-10-01"
select select "2025-11-01"
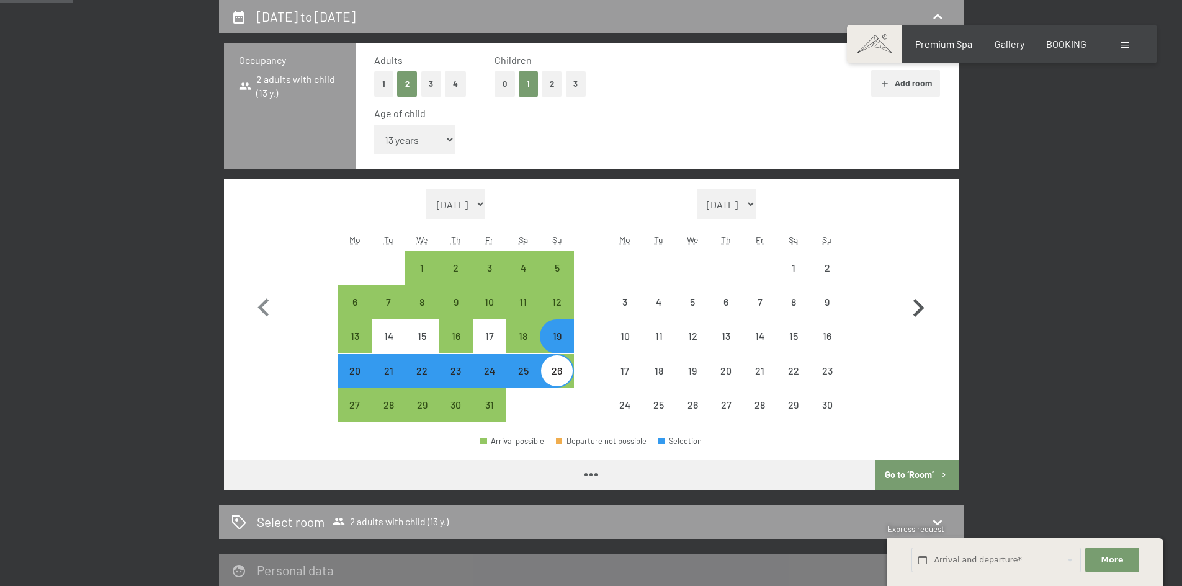
select select "2025-10-01"
select select "2025-11-01"
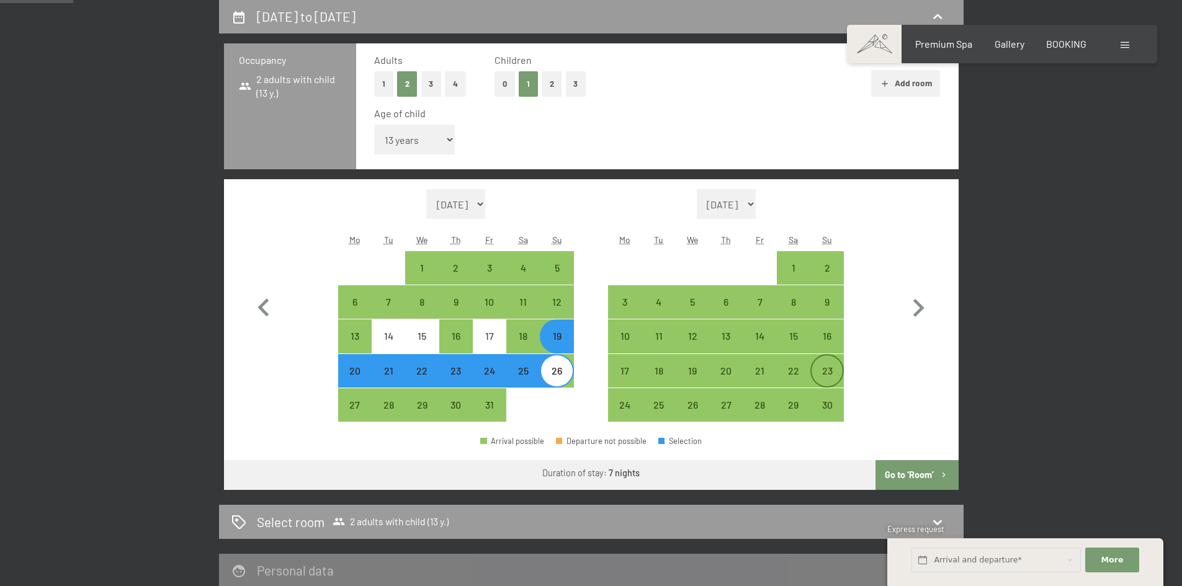
click at [817, 370] on div "23" at bounding box center [827, 381] width 31 height 31
select select "2025-10-01"
select select "2025-11-01"
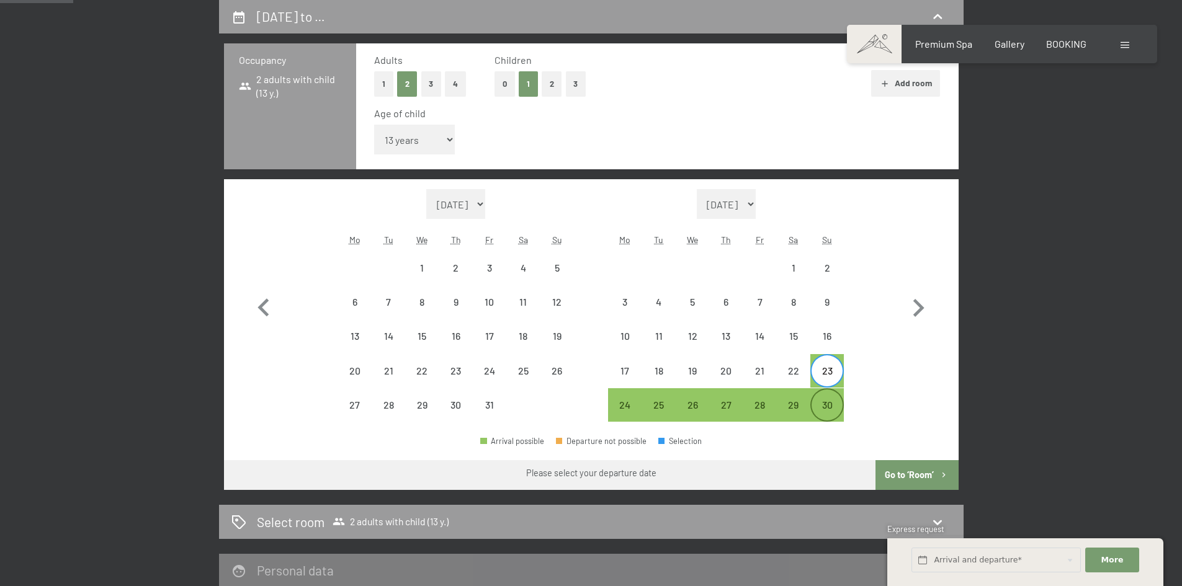
click at [823, 406] on div "30" at bounding box center [827, 415] width 31 height 31
select select "2025-10-01"
select select "2025-11-01"
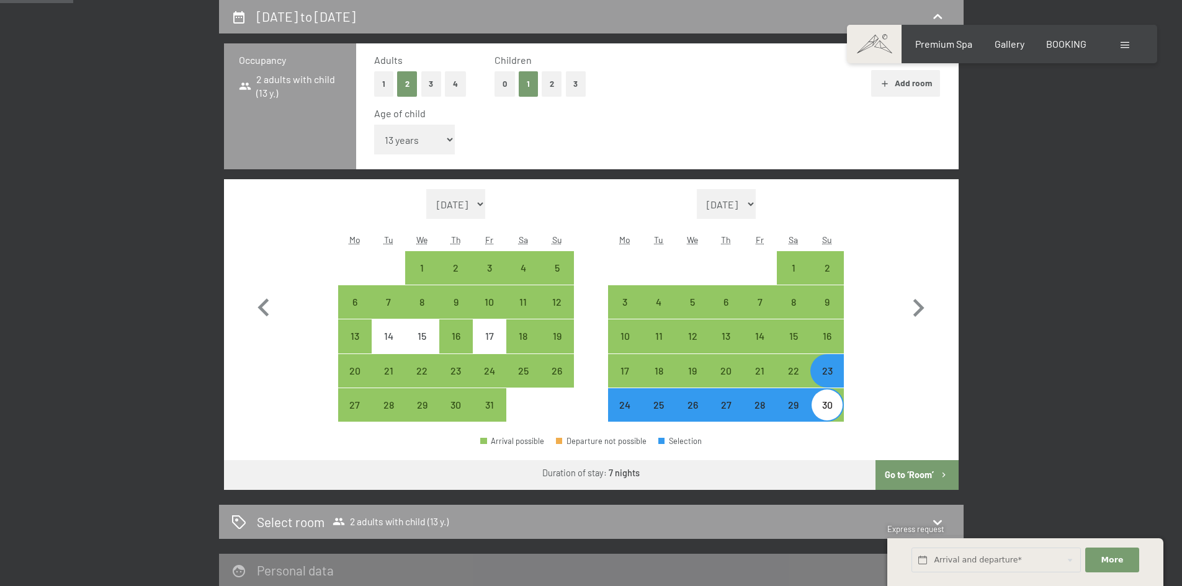
click at [919, 471] on button "Go to ‘Room’" at bounding box center [917, 475] width 83 height 30
select select "2025-10-01"
select select "2025-11-01"
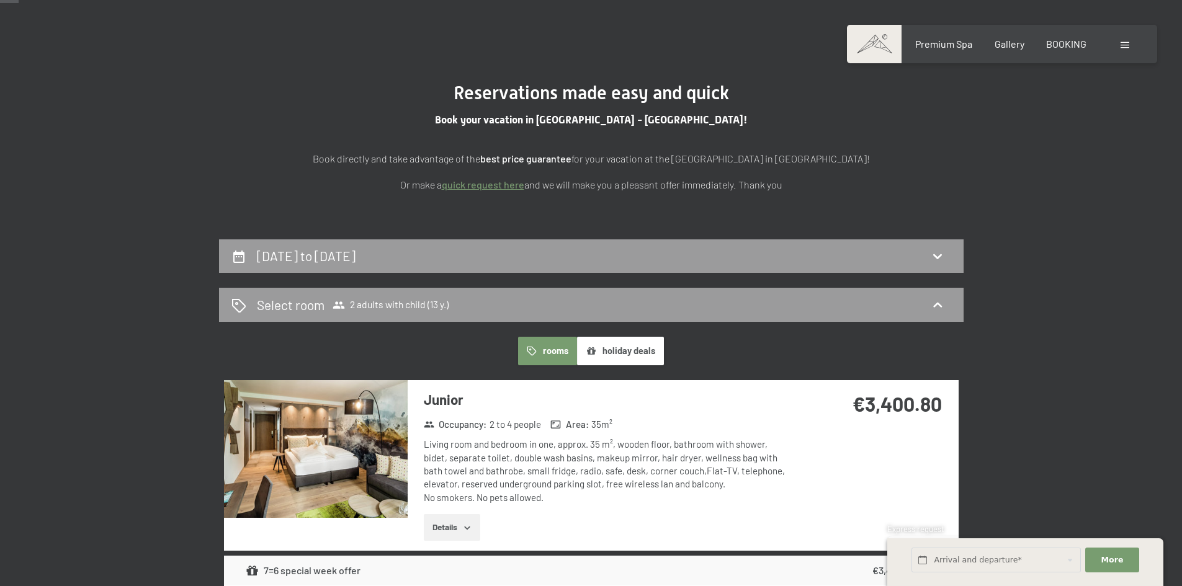
scroll to position [80, 0]
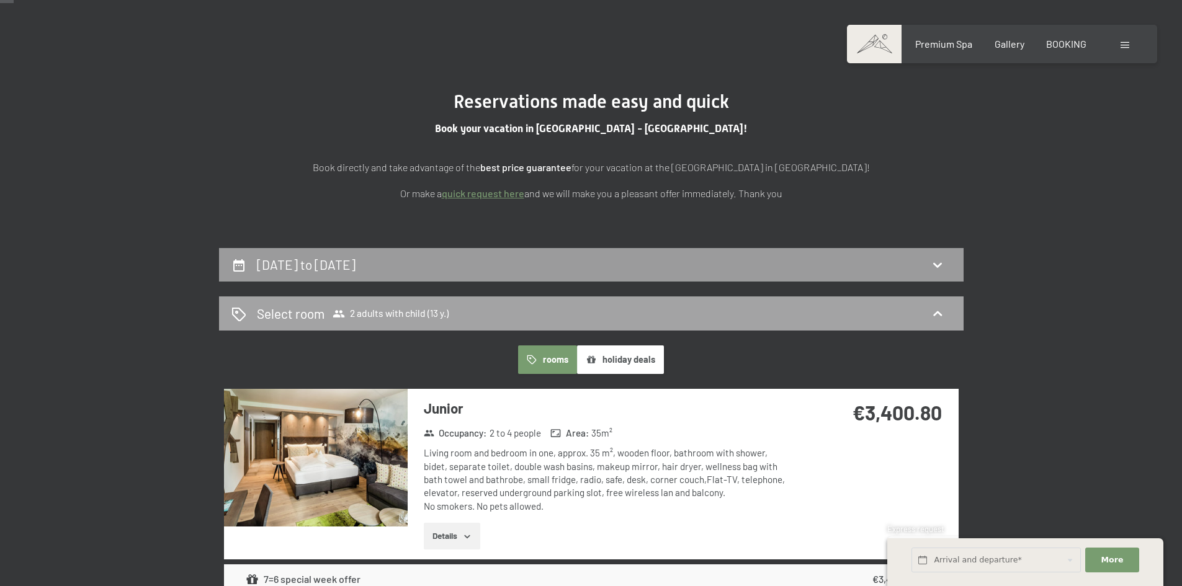
click at [538, 316] on div "Select room 2 adults with child (13 y.)" at bounding box center [591, 314] width 720 height 18
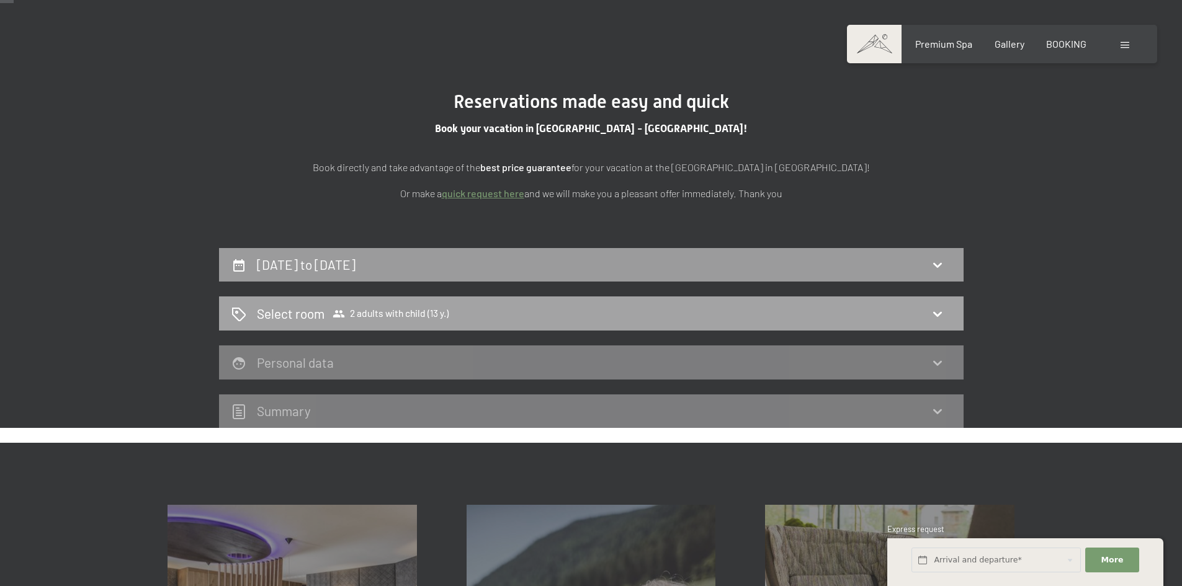
click at [538, 316] on div "Select room 2 adults with child (13 y.)" at bounding box center [591, 314] width 720 height 18
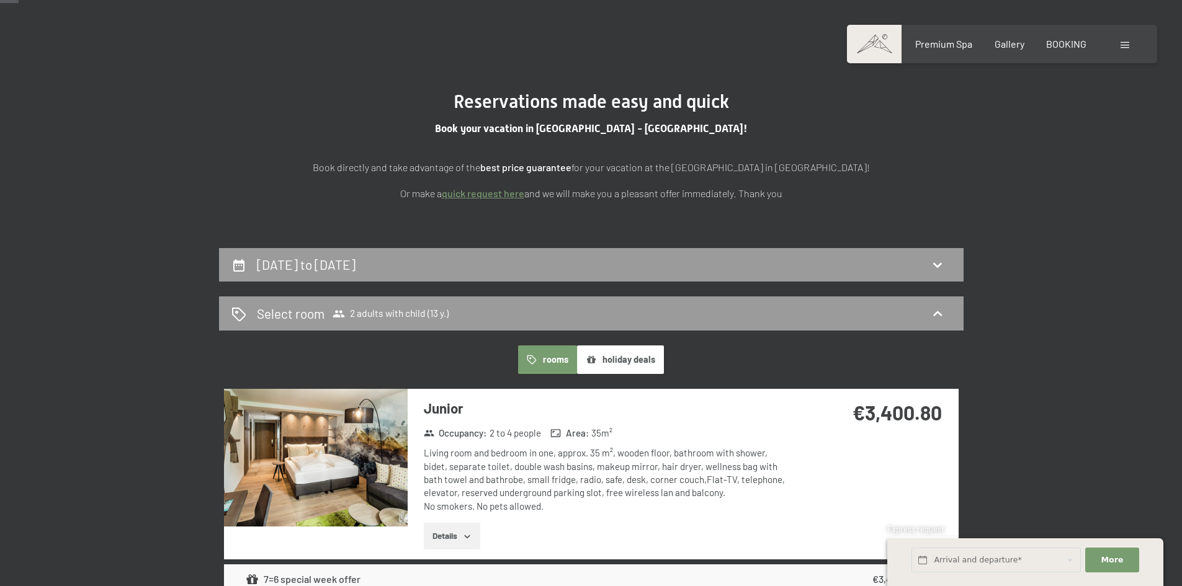
scroll to position [142, 0]
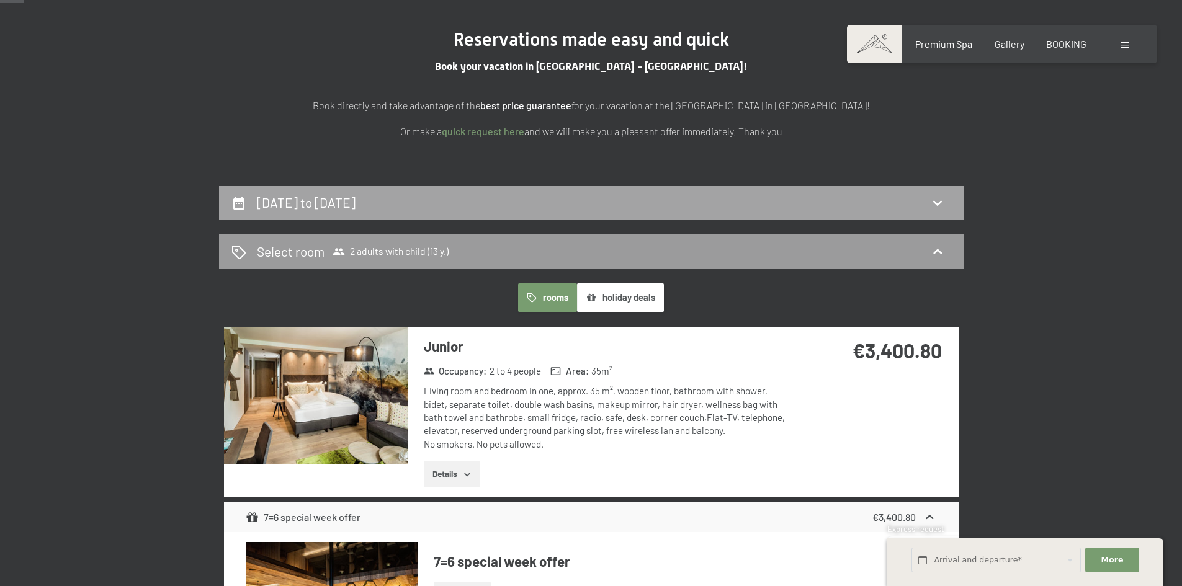
click at [532, 211] on div "23rd November to 30th November 2025" at bounding box center [591, 203] width 720 height 18
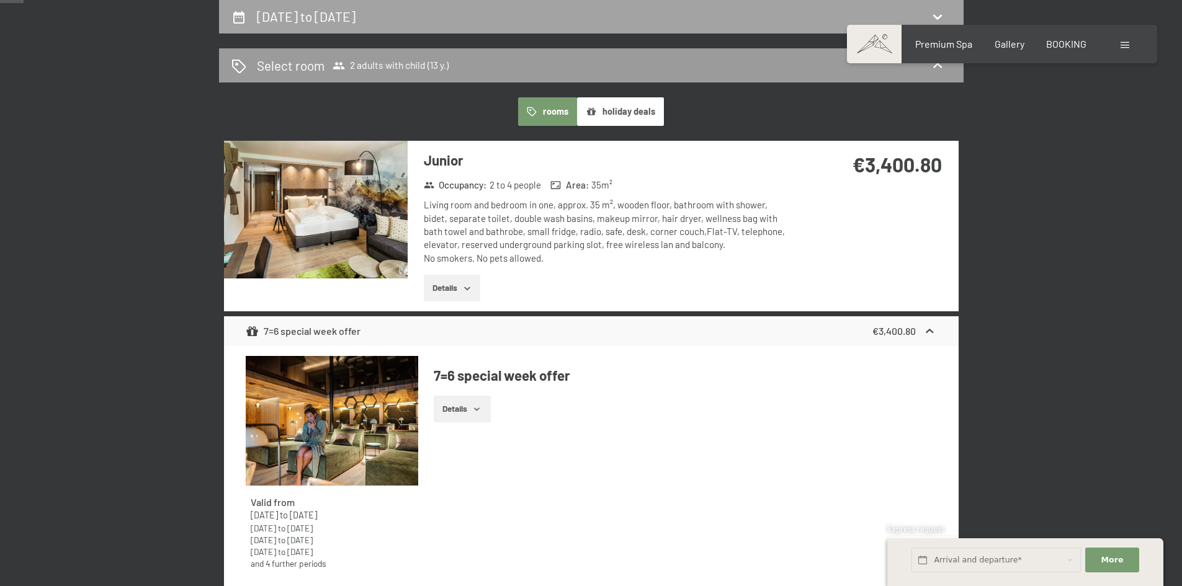
select select "13"
select select "2025-10-01"
select select "2025-11-01"
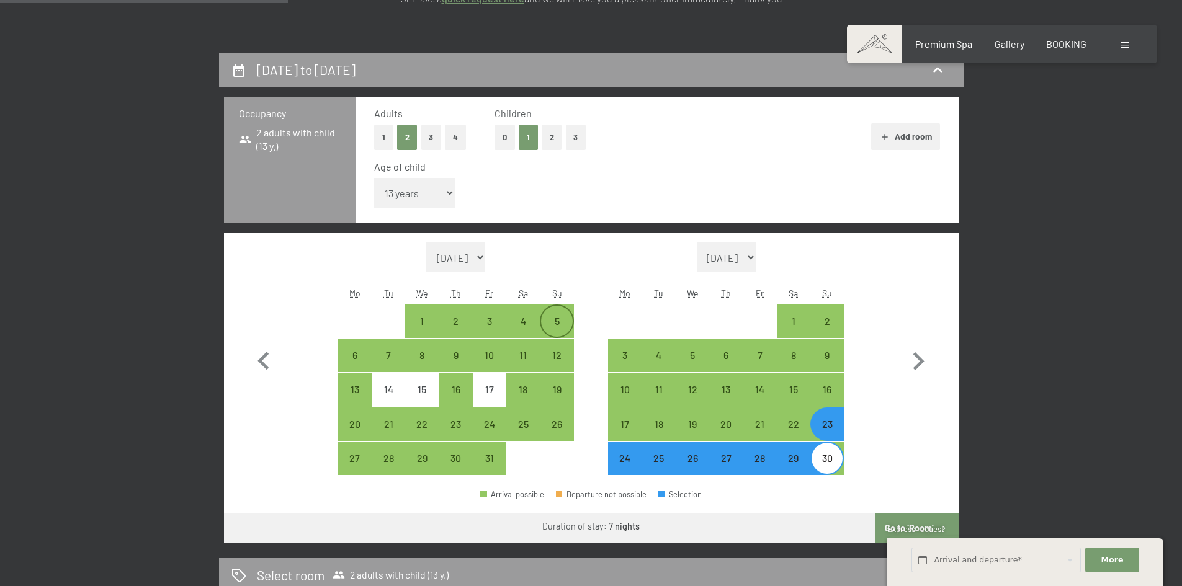
scroll to position [204, 0]
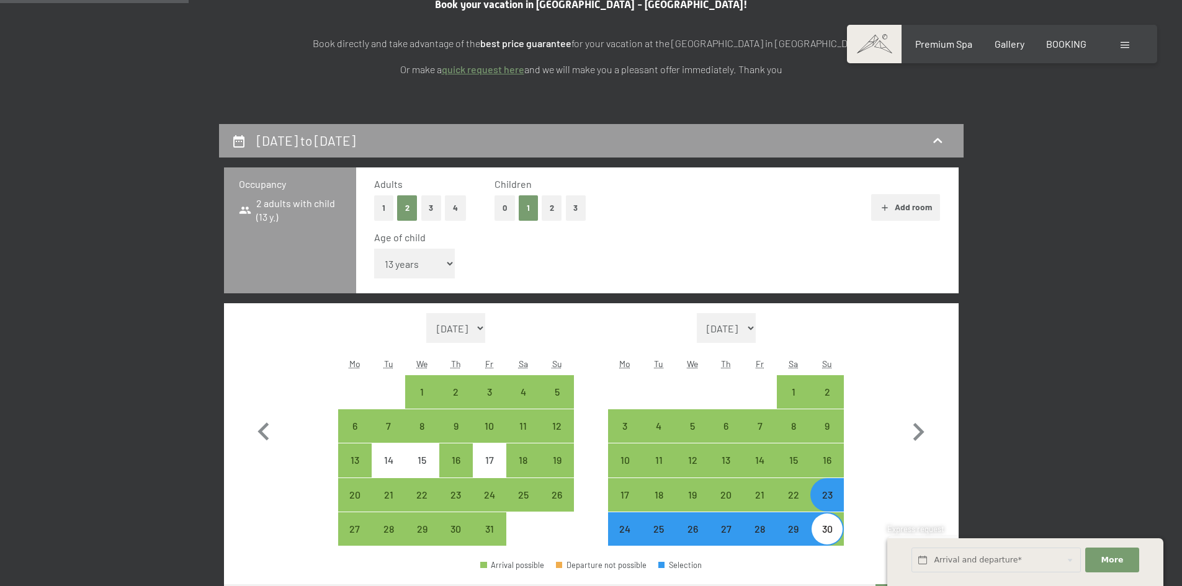
click at [508, 205] on button "0" at bounding box center [505, 207] width 20 height 25
select select "2025-10-01"
select select "2025-11-01"
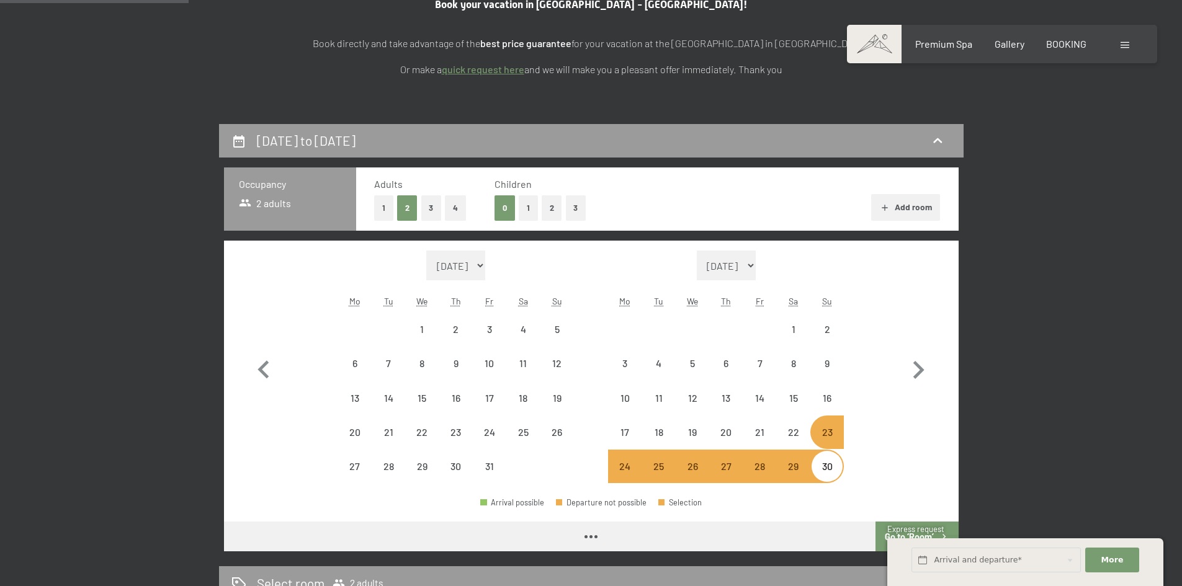
select select "2025-10-01"
select select "2025-11-01"
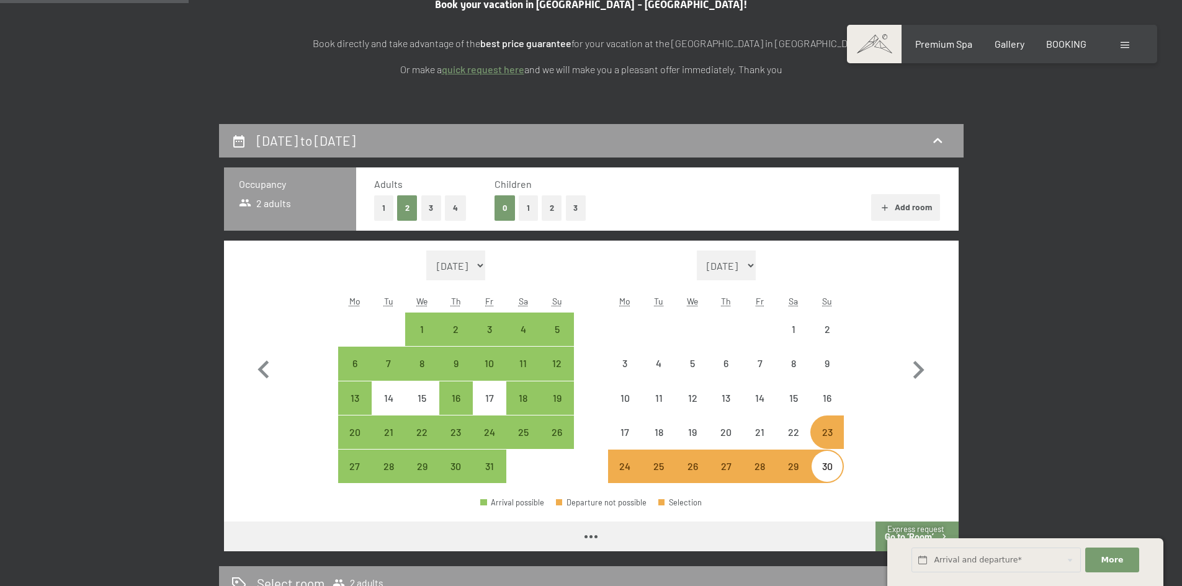
select select "2025-10-01"
select select "2025-11-01"
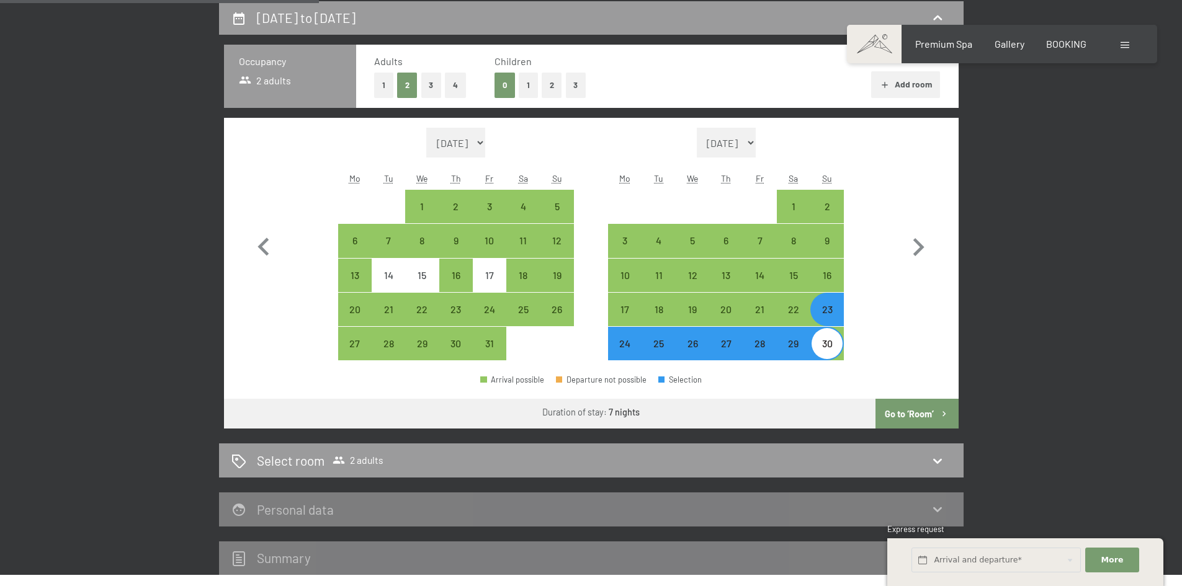
scroll to position [328, 0]
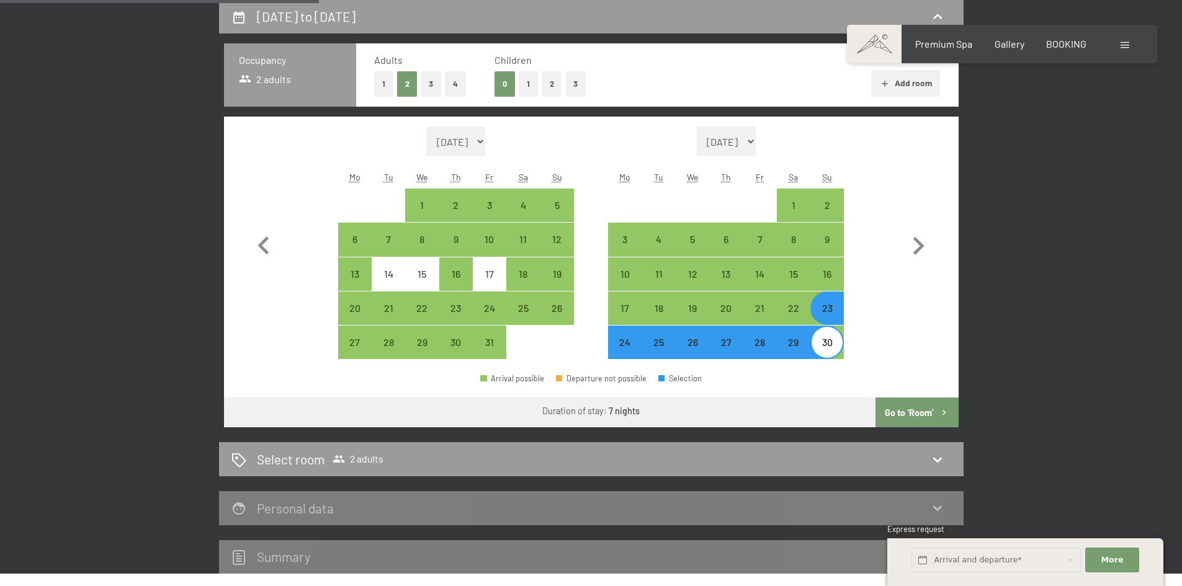
click at [914, 407] on button "Go to ‘Room’" at bounding box center [917, 413] width 83 height 30
select select "2025-10-01"
select select "2025-11-01"
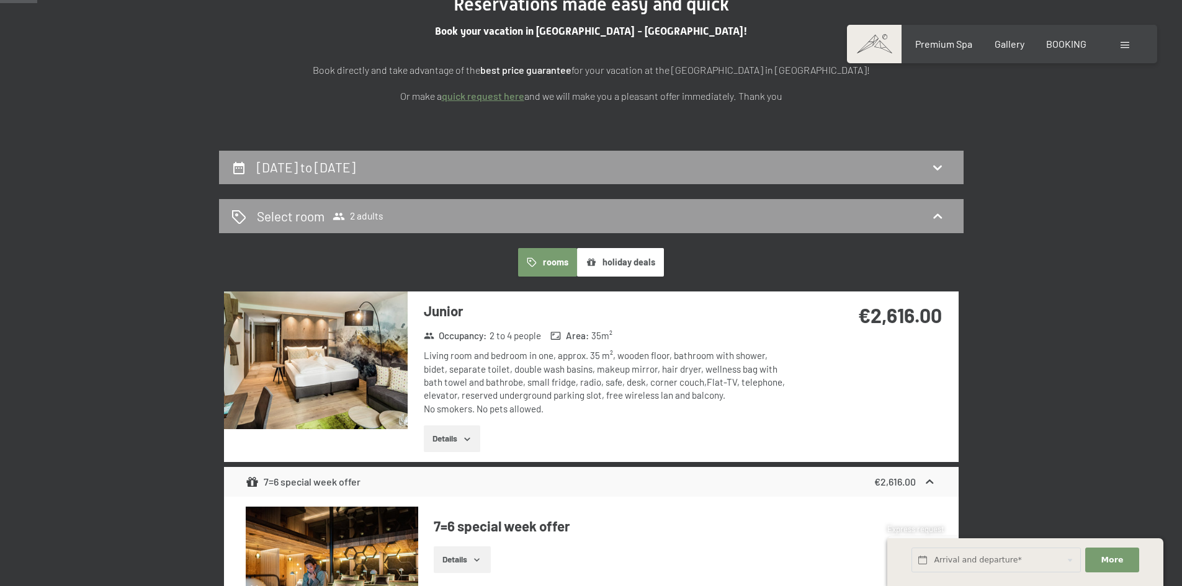
scroll to position [94, 0]
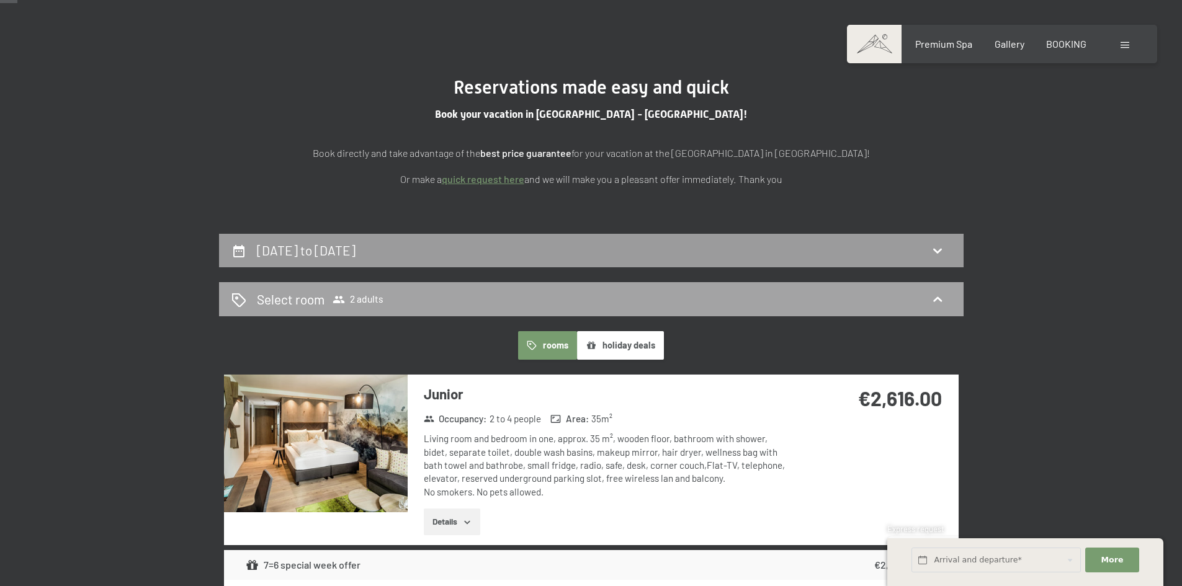
click at [591, 300] on div "Select room 2 adults" at bounding box center [591, 299] width 720 height 18
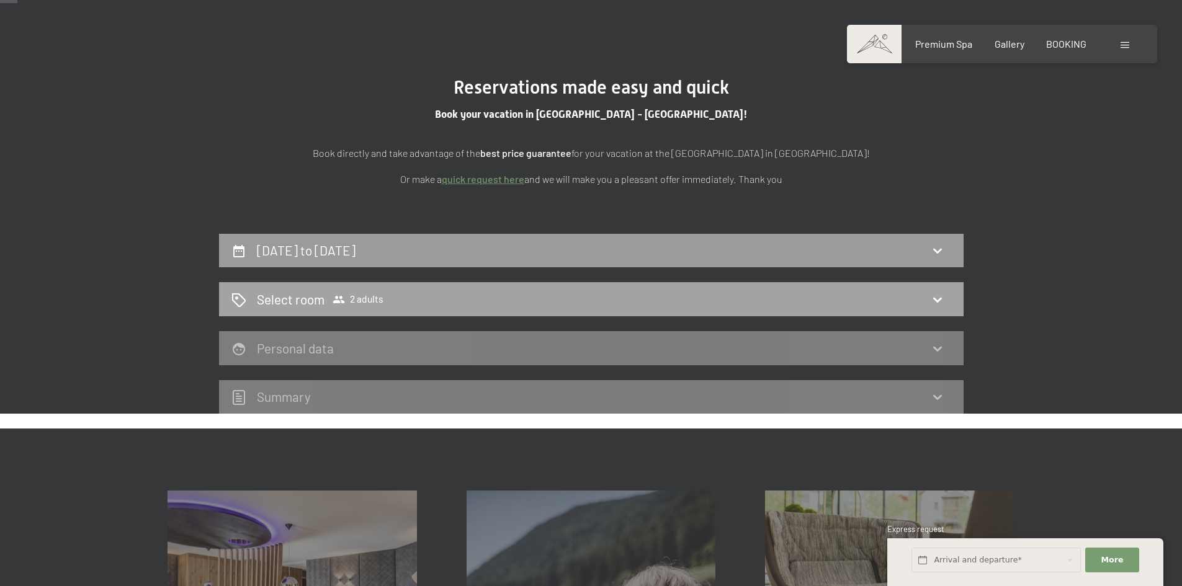
click at [592, 300] on div "Select room 2 adults" at bounding box center [591, 299] width 720 height 18
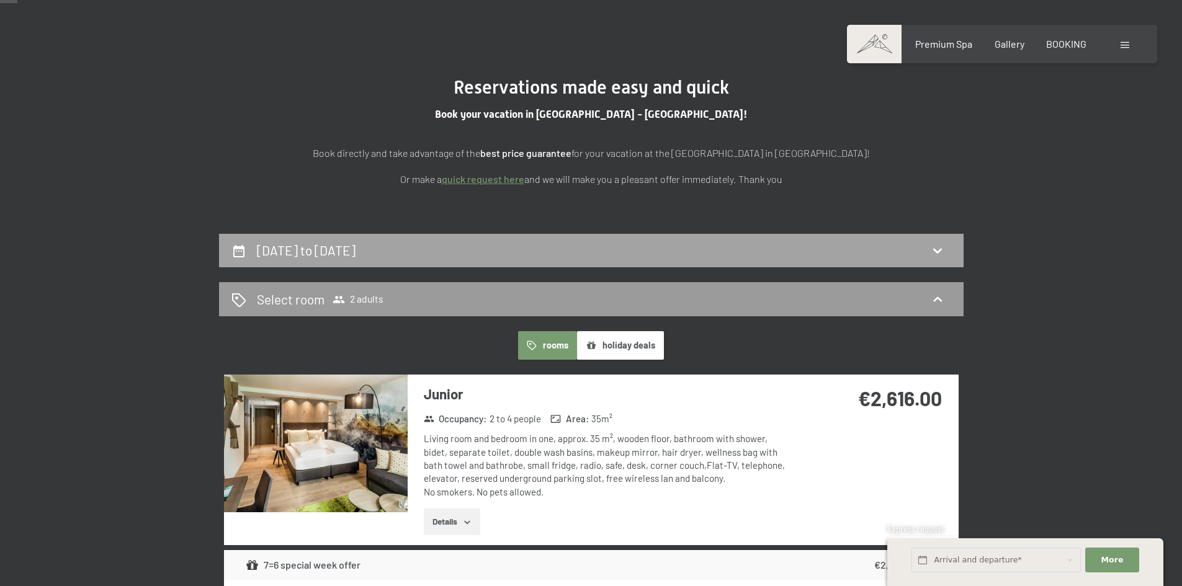
click at [635, 256] on div "23rd November to 30th November 2025" at bounding box center [591, 250] width 720 height 18
select select "2025-10-01"
select select "2025-11-01"
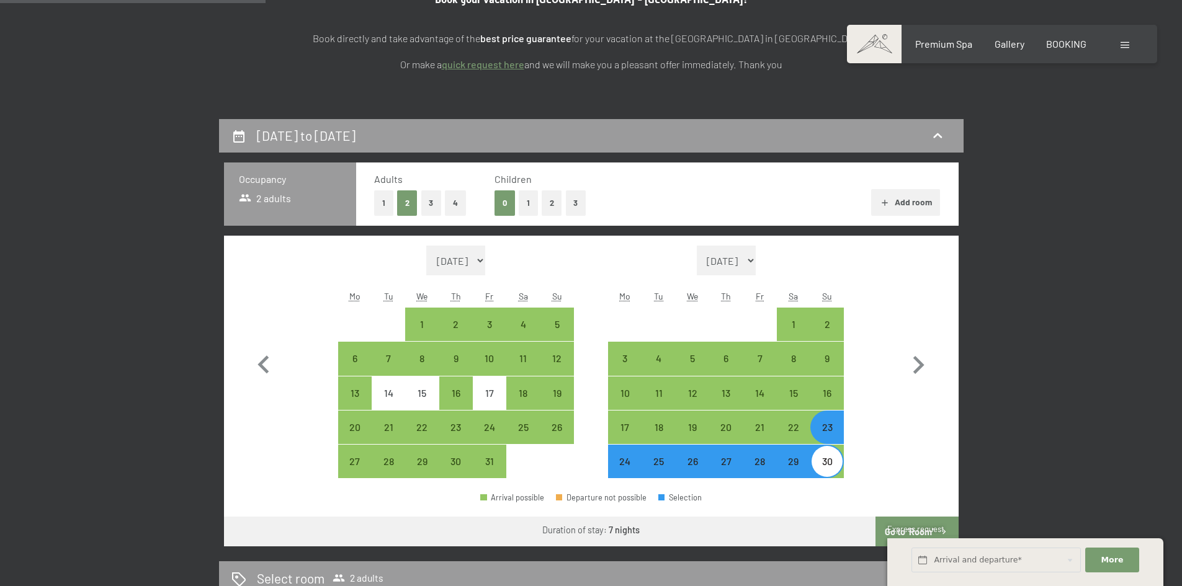
scroll to position [204, 0]
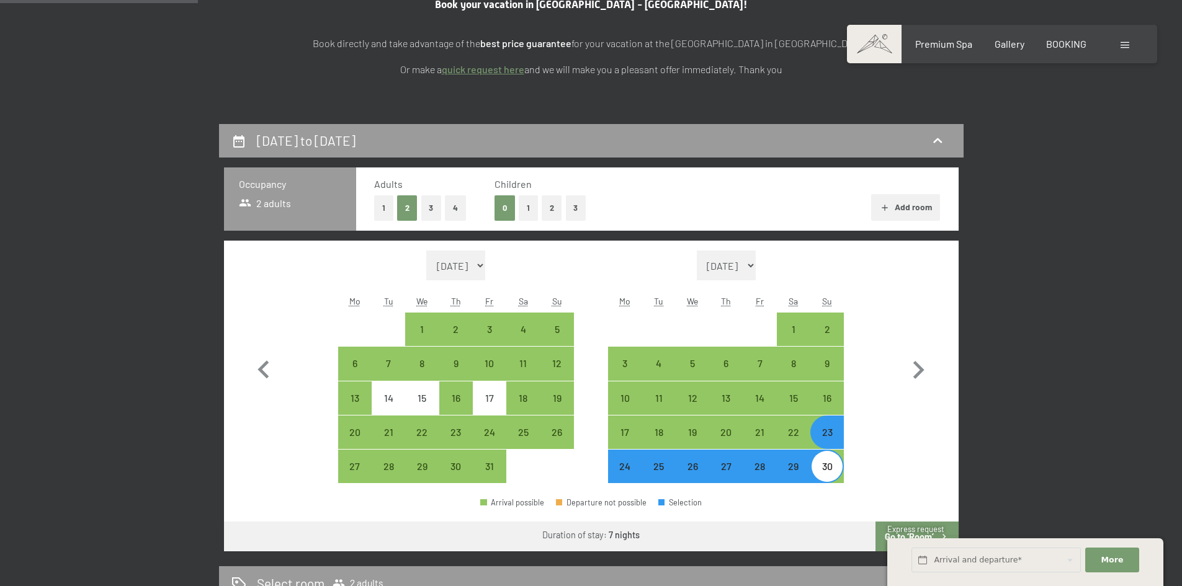
click at [529, 206] on button "1" at bounding box center [528, 207] width 19 height 25
select select "2025-10-01"
select select "2025-11-01"
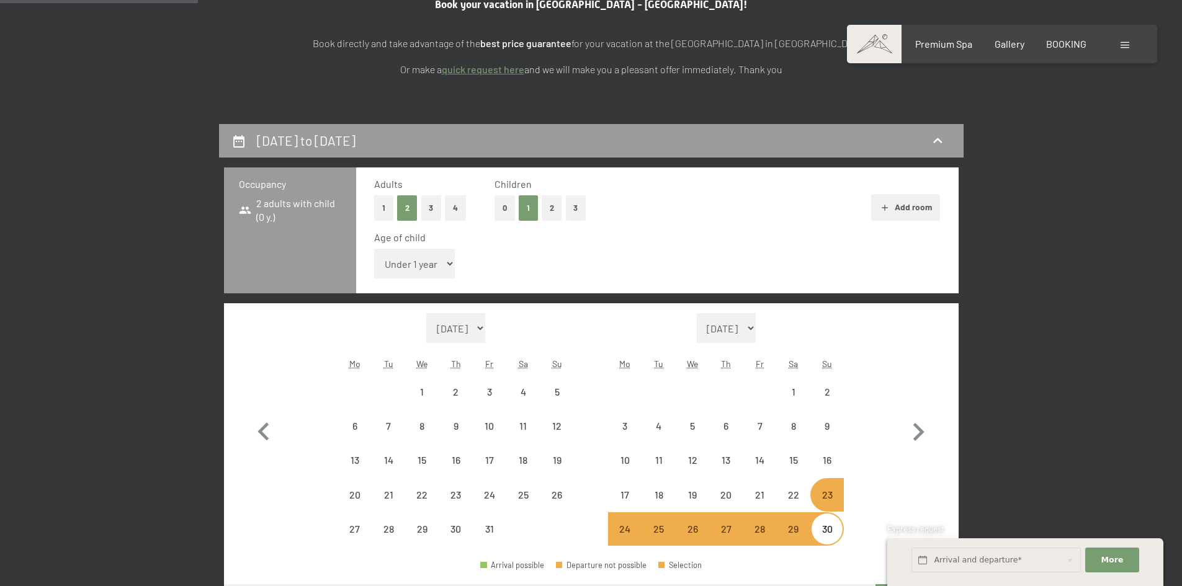
click at [421, 262] on select "Under 1 year 1 year 2 years 3 years 4 years 5 years 6 years 7 years 8 years 9 y…" at bounding box center [414, 264] width 81 height 30
select select "2025-10-01"
select select "2025-11-01"
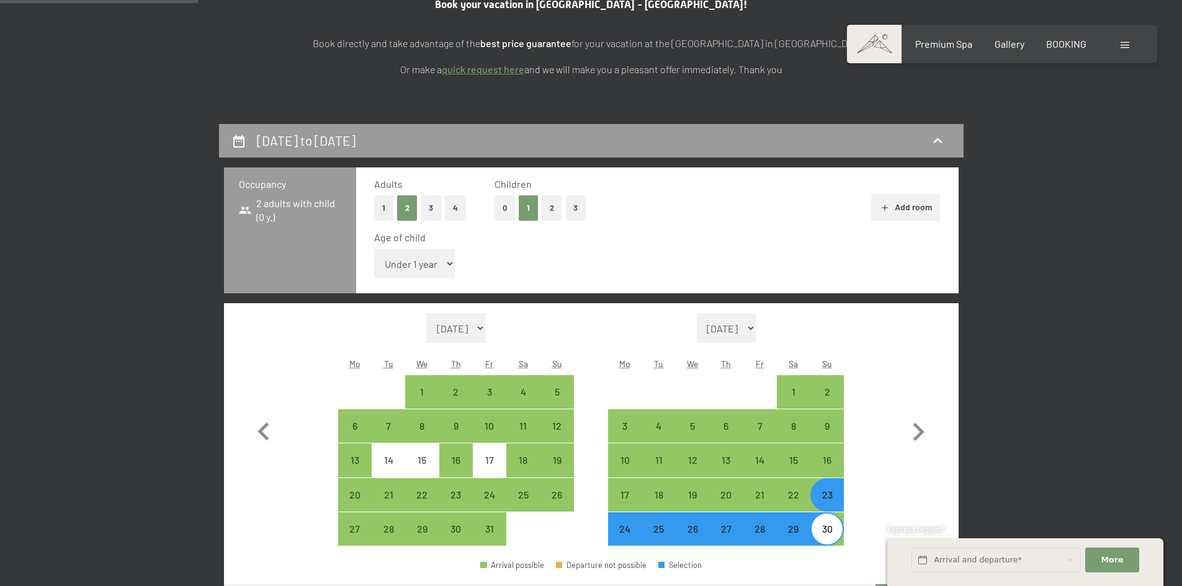
select select "13"
click at [374, 249] on select "Under 1 year 1 year 2 years 3 years 4 years 5 years 6 years 7 years 8 years 9 y…" at bounding box center [414, 264] width 81 height 30
select select "2025-10-01"
select select "2025-11-01"
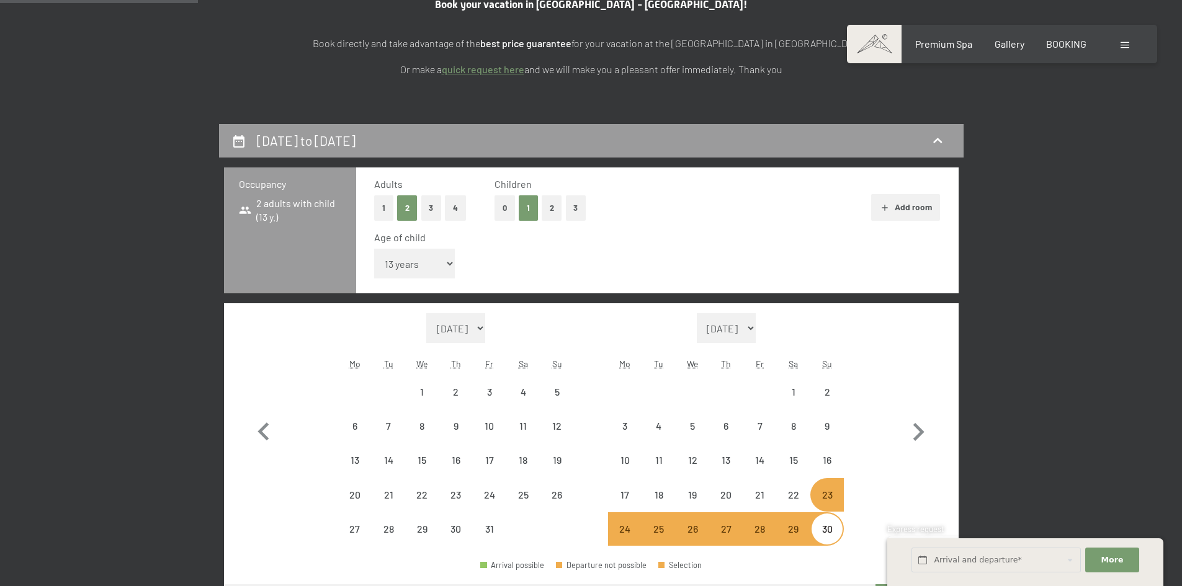
select select "2025-10-01"
select select "2025-11-01"
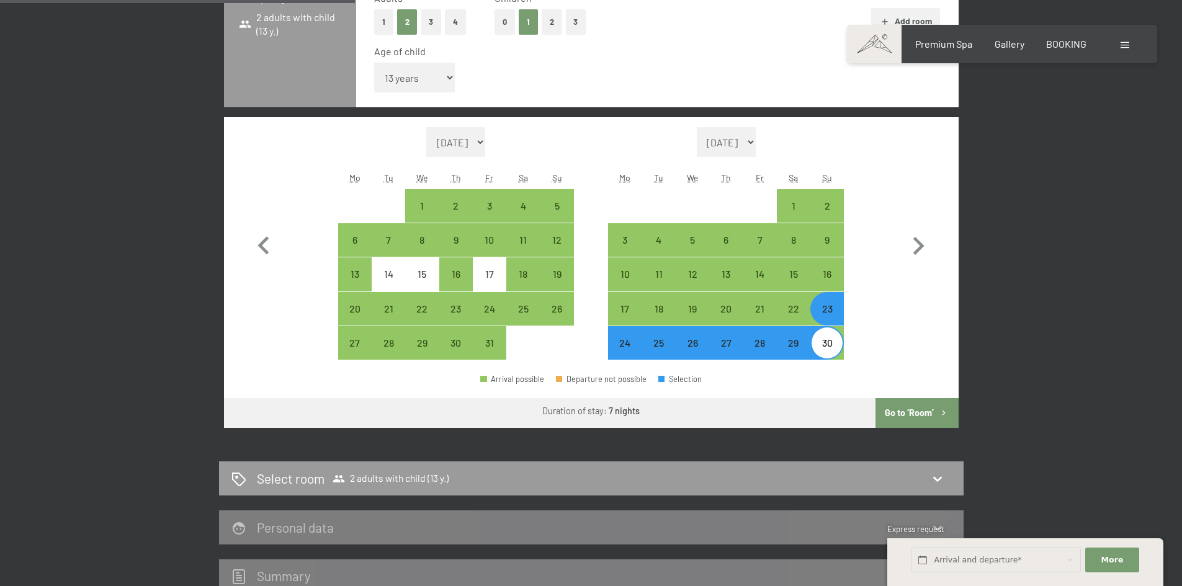
click at [925, 406] on button "Go to ‘Room’" at bounding box center [917, 413] width 83 height 30
select select "2025-10-01"
select select "2025-11-01"
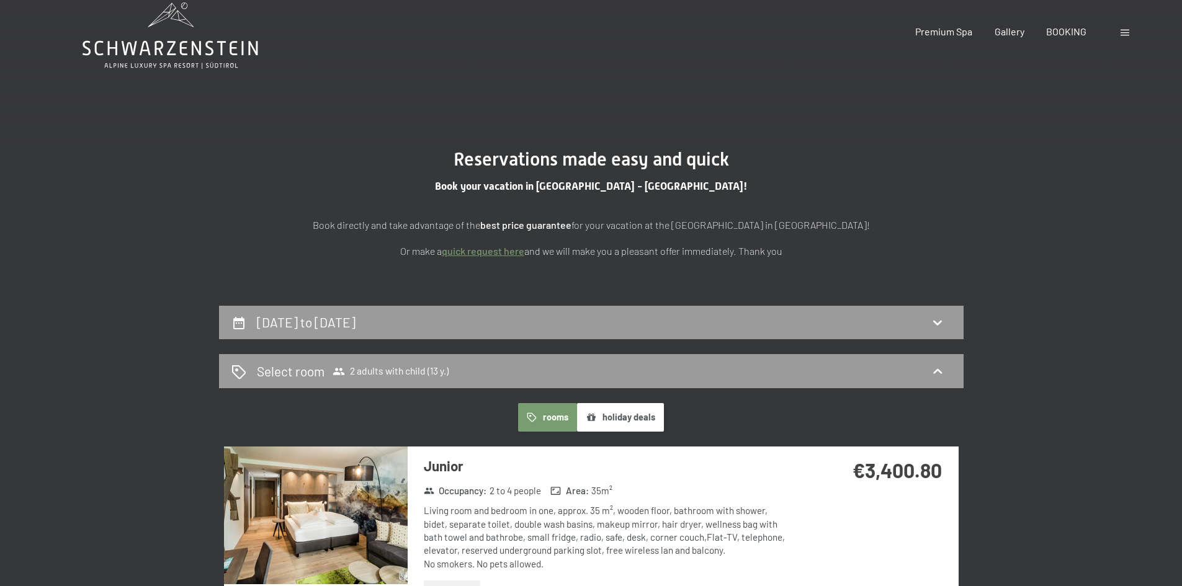
scroll to position [0, 0]
